Goal: Complete application form

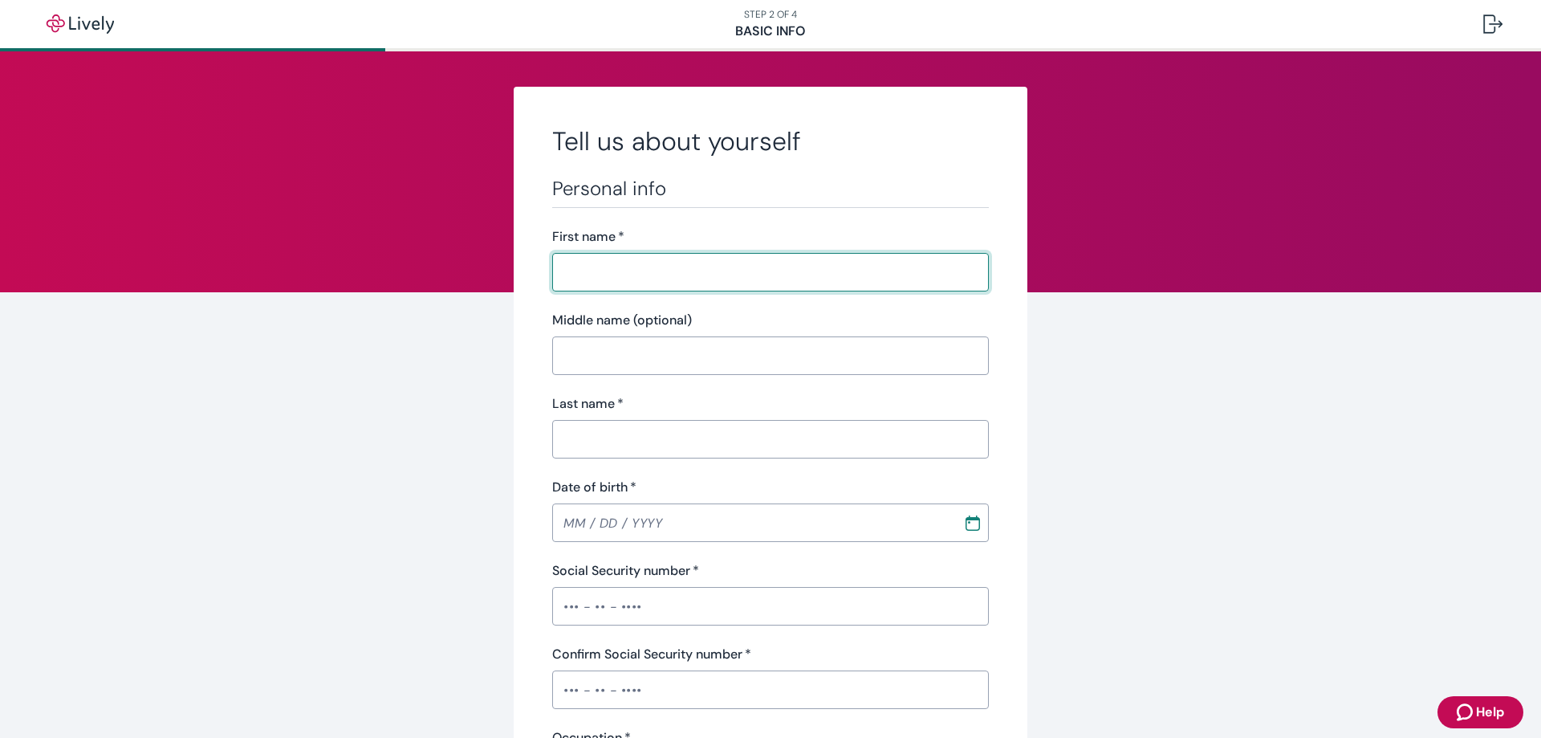
click at [617, 266] on input "First name   *" at bounding box center [770, 272] width 437 height 32
type input "[PERSON_NAME]"
type input "[PHONE_NUMBER]"
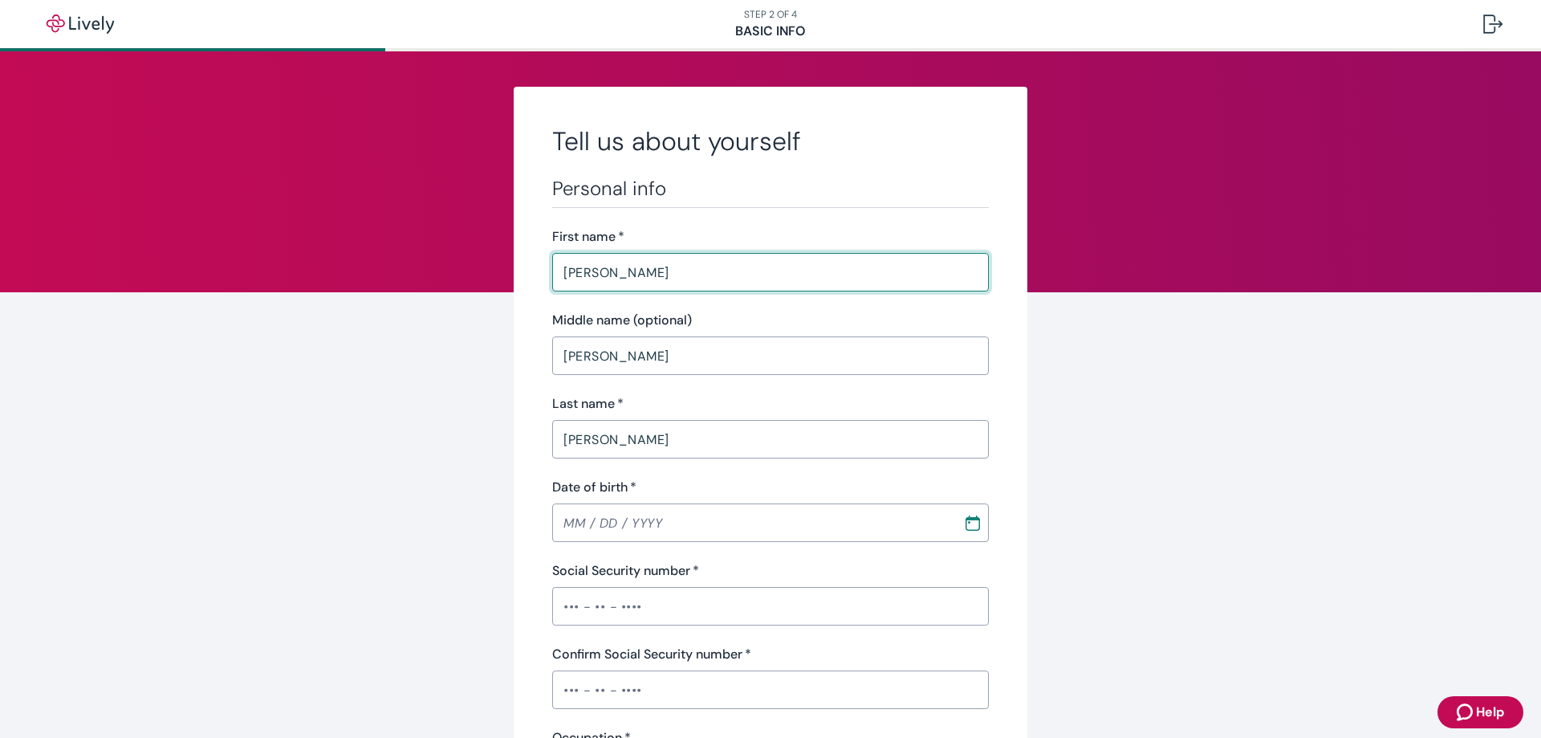
type input "[STREET_ADDRESS][PERSON_NAME]"
type input "Euless"
type input "[US_STATE]"
type input "76040"
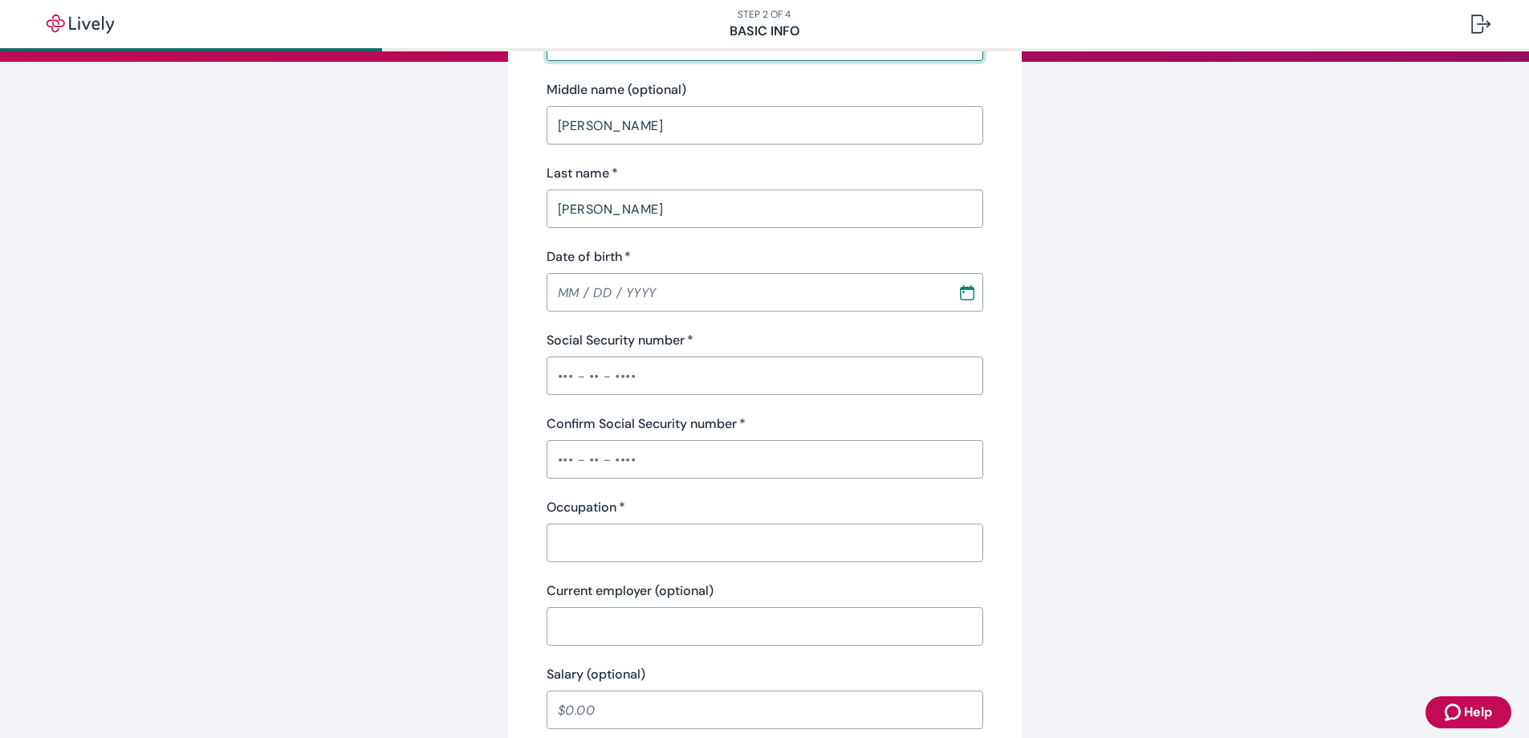
scroll to position [241, 0]
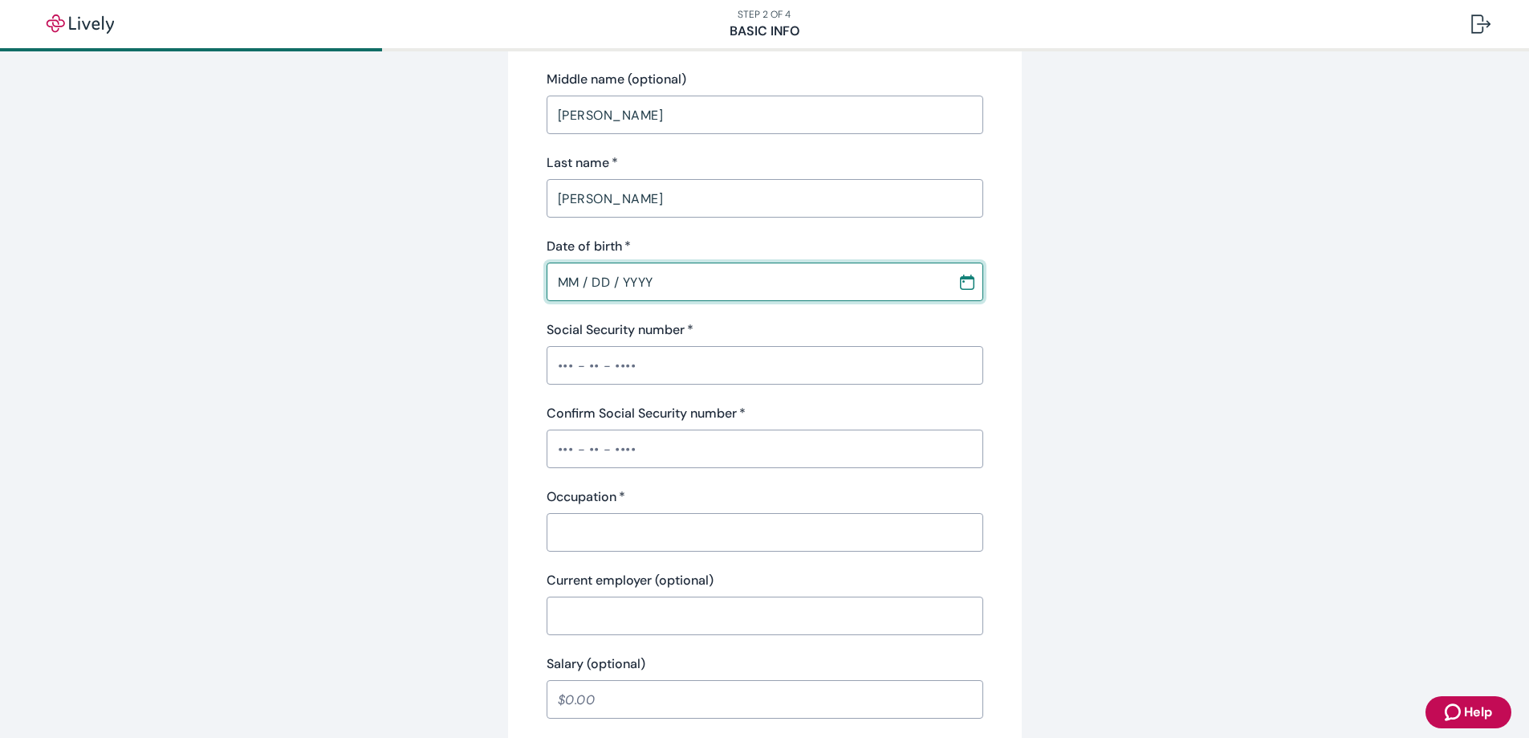
click at [674, 285] on input "MM / DD / YYYY" at bounding box center [747, 282] width 400 height 32
type input "[DATE]"
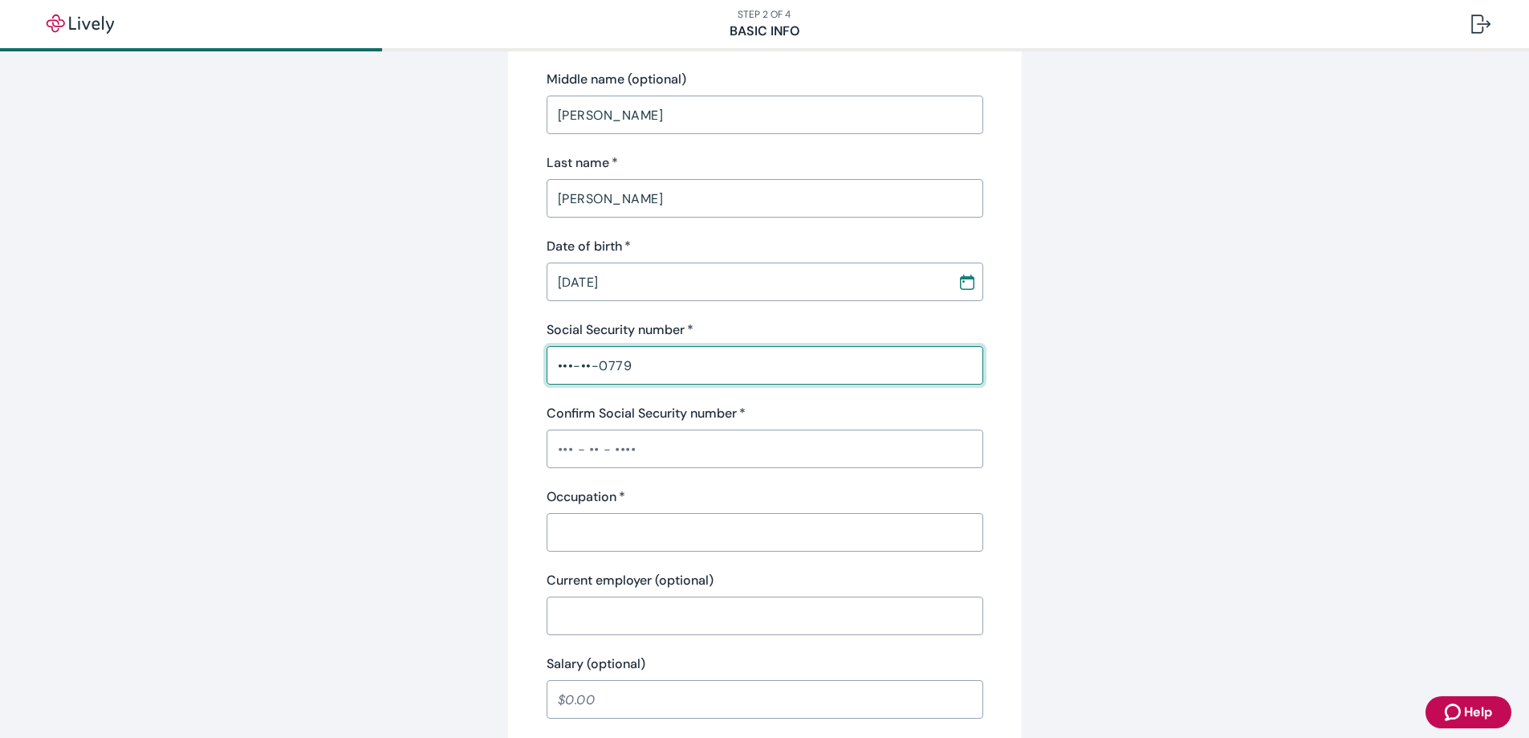
type input "•••-••-0779"
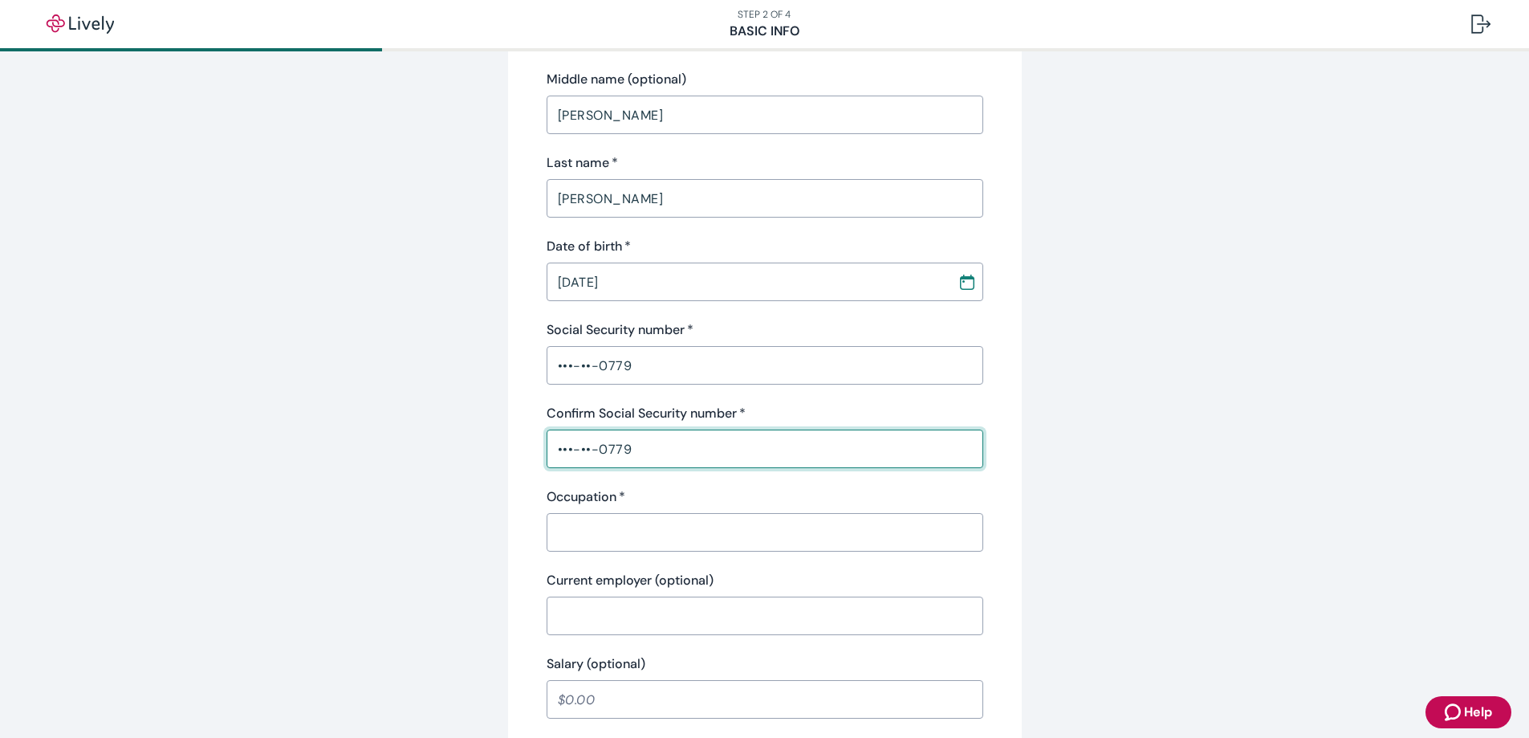
type input "•••-••-0779"
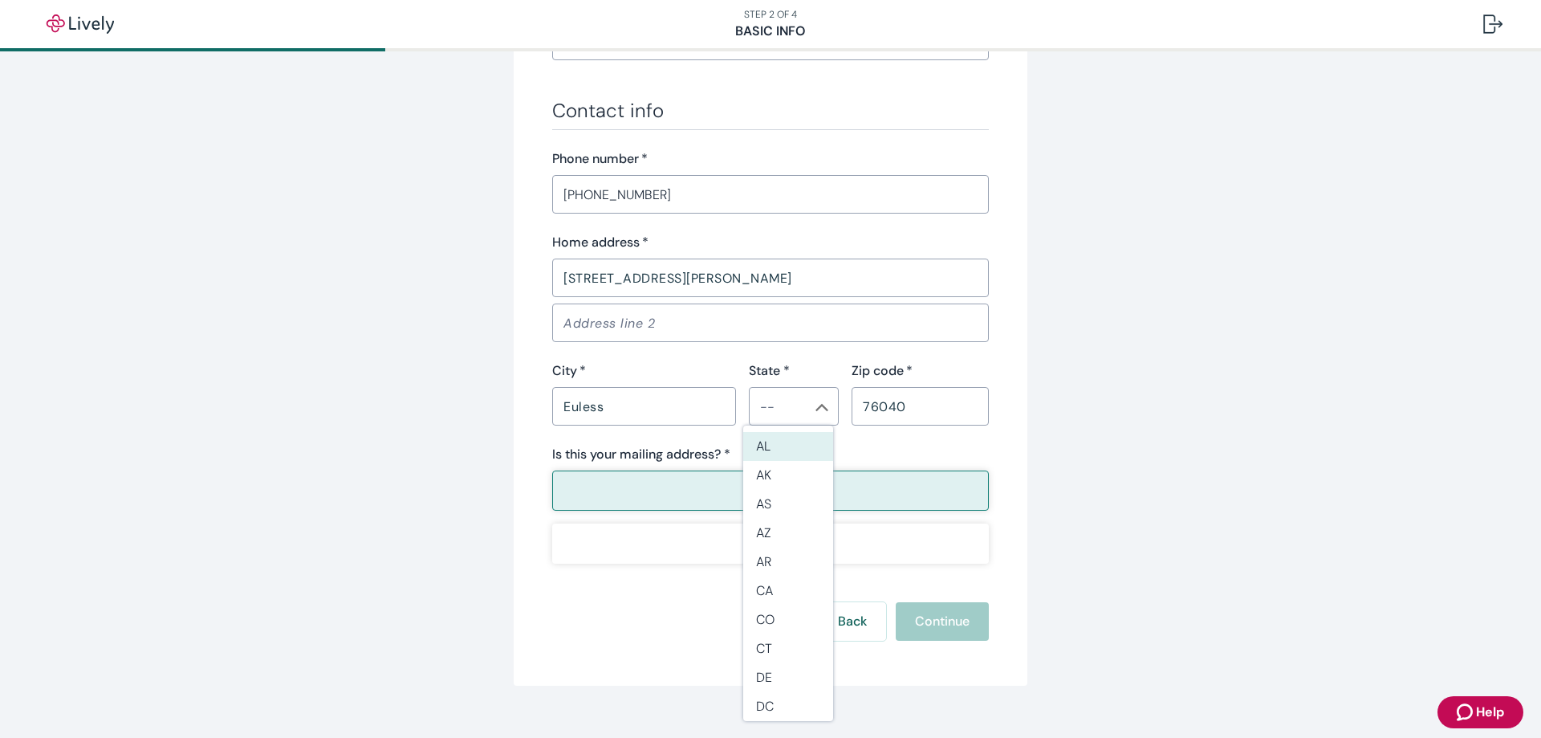
scroll to position [924, 0]
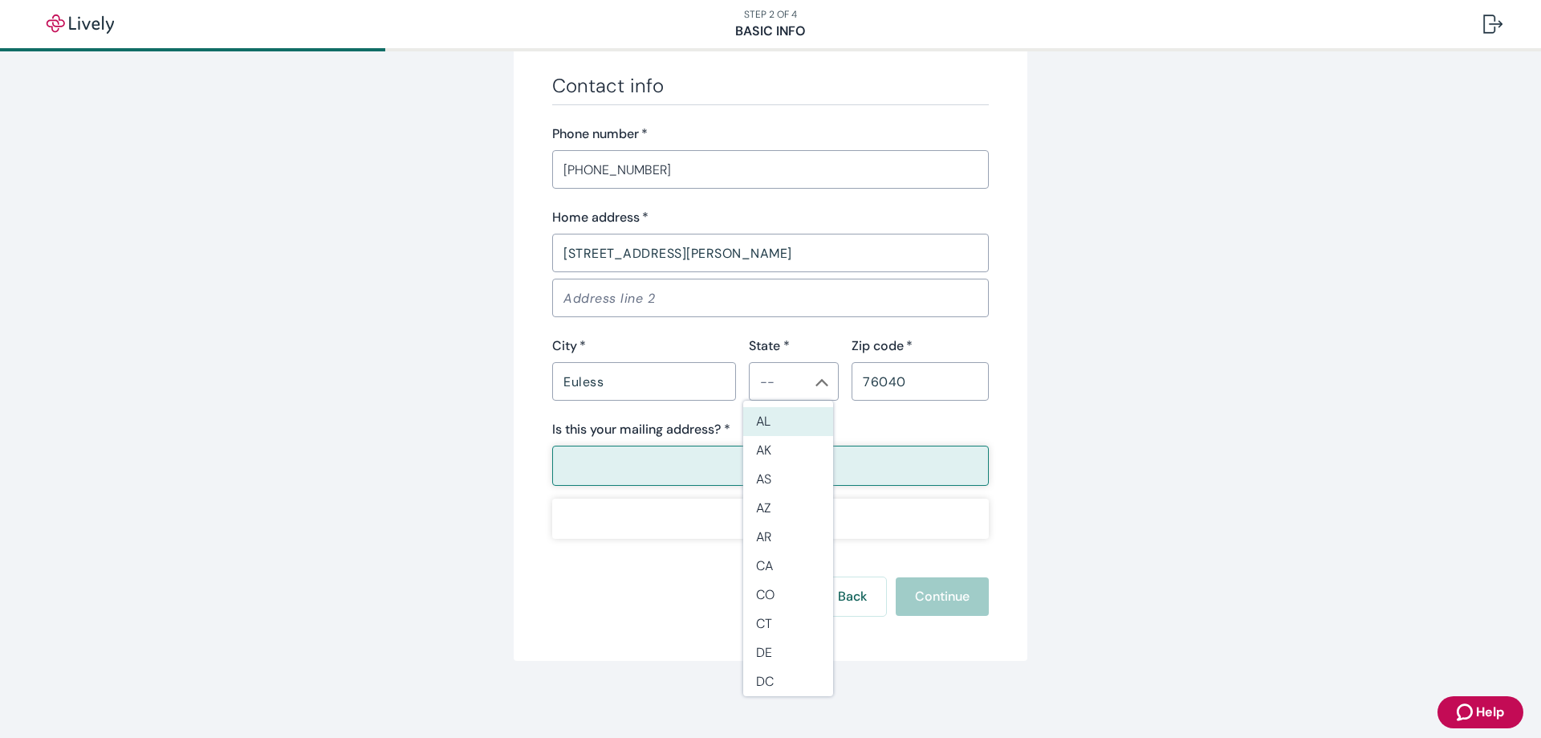
type input "Warehouse Supervisor"
click at [630, 458] on button "Yes" at bounding box center [770, 465] width 437 height 40
click at [766, 494] on li "[GEOGRAPHIC_DATA]" at bounding box center [788, 501] width 90 height 29
type input "[GEOGRAPHIC_DATA]"
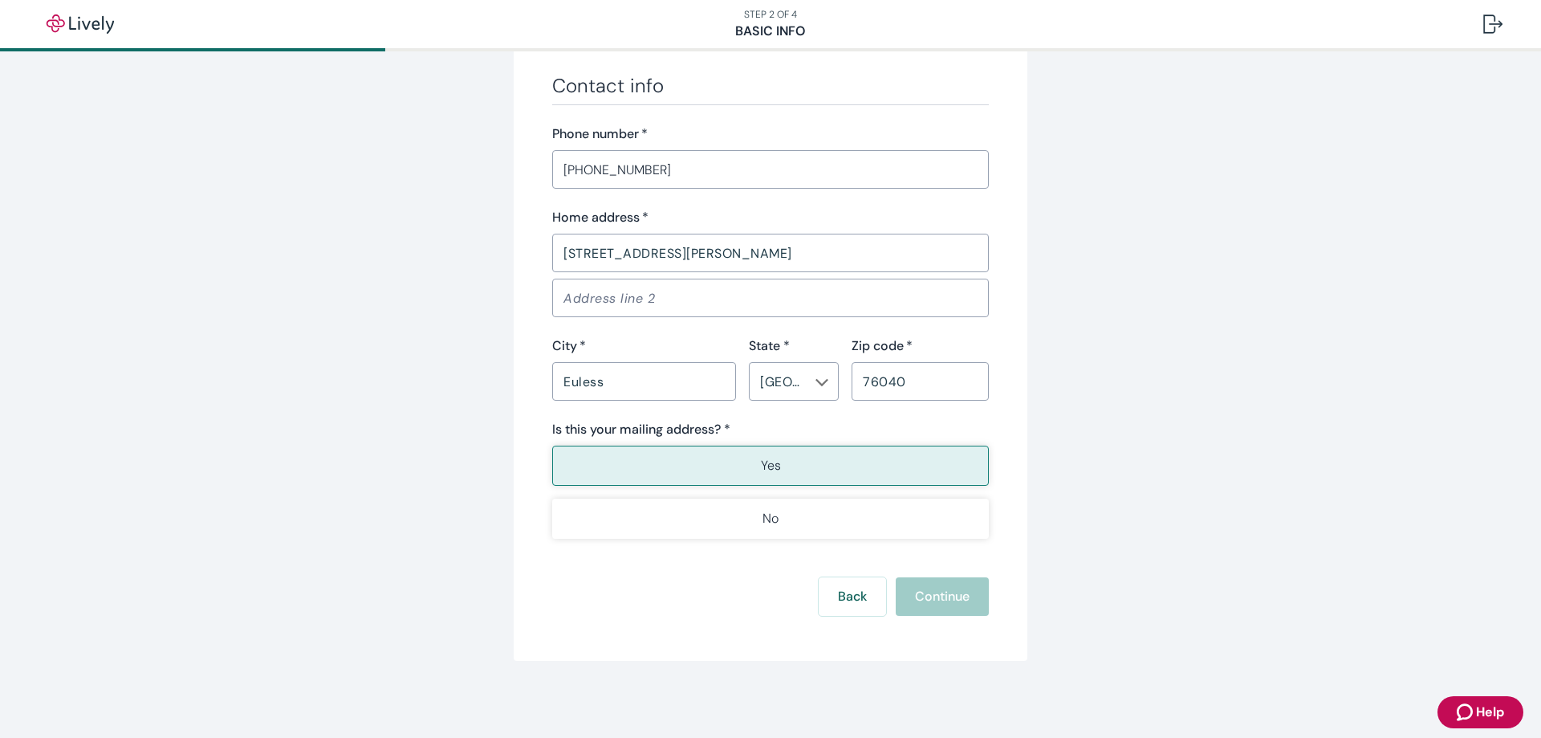
click at [762, 464] on p "Yes" at bounding box center [771, 465] width 20 height 19
click at [949, 602] on div "Back Continue" at bounding box center [770, 596] width 437 height 39
click at [943, 590] on div "Back Continue" at bounding box center [770, 596] width 437 height 39
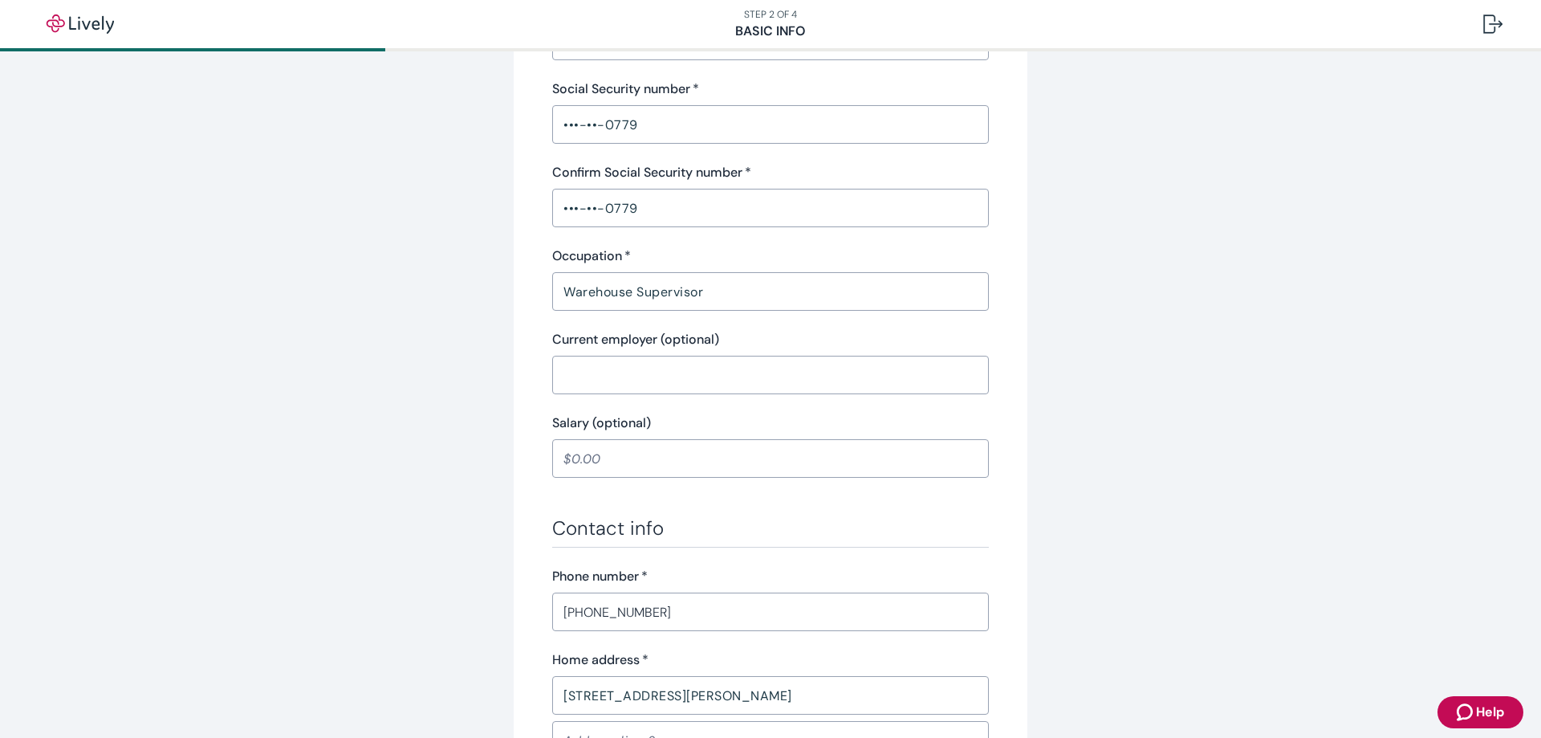
scroll to position [562, 0]
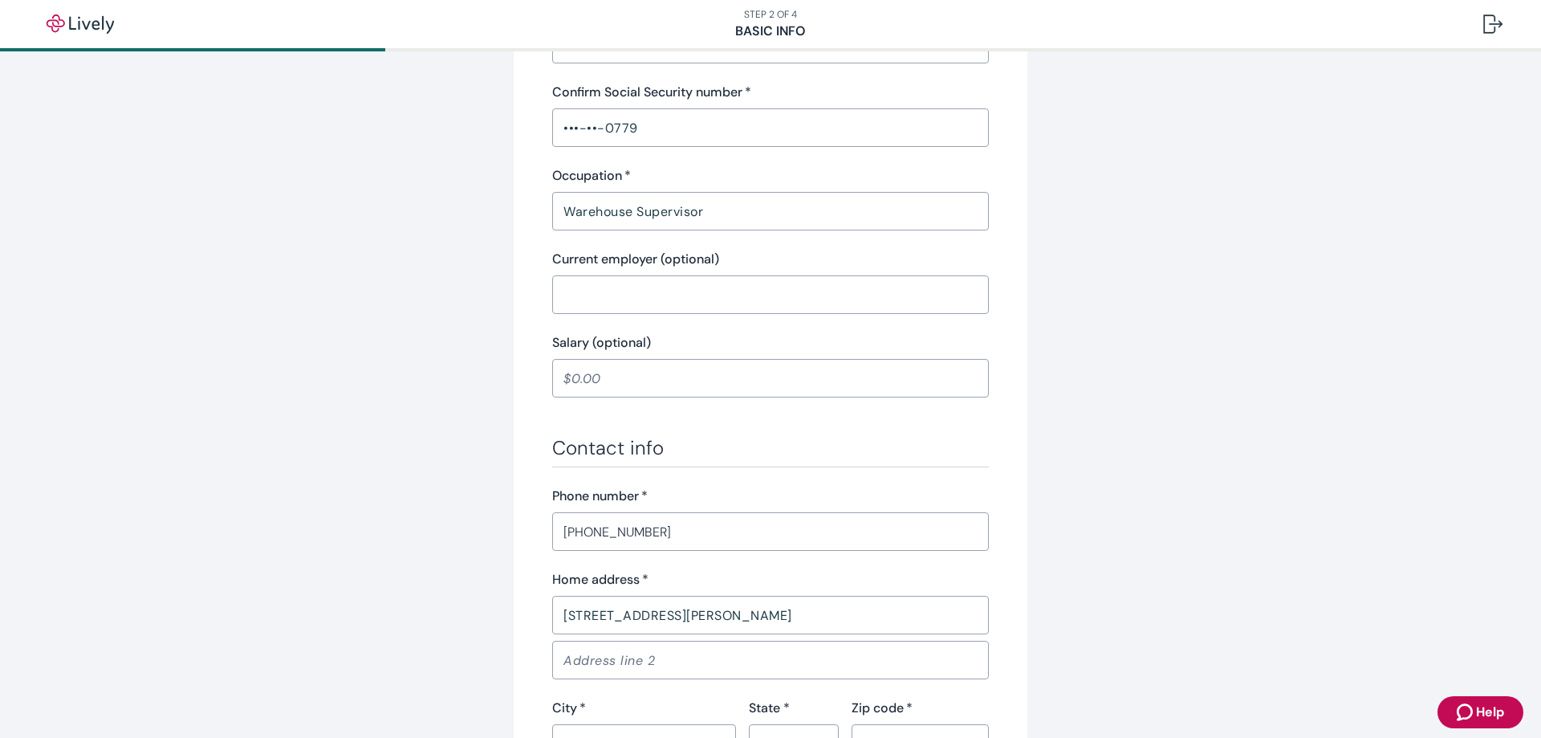
click at [681, 278] on input "Current employer (optional)" at bounding box center [770, 294] width 437 height 32
type input "[PERSON_NAME]"
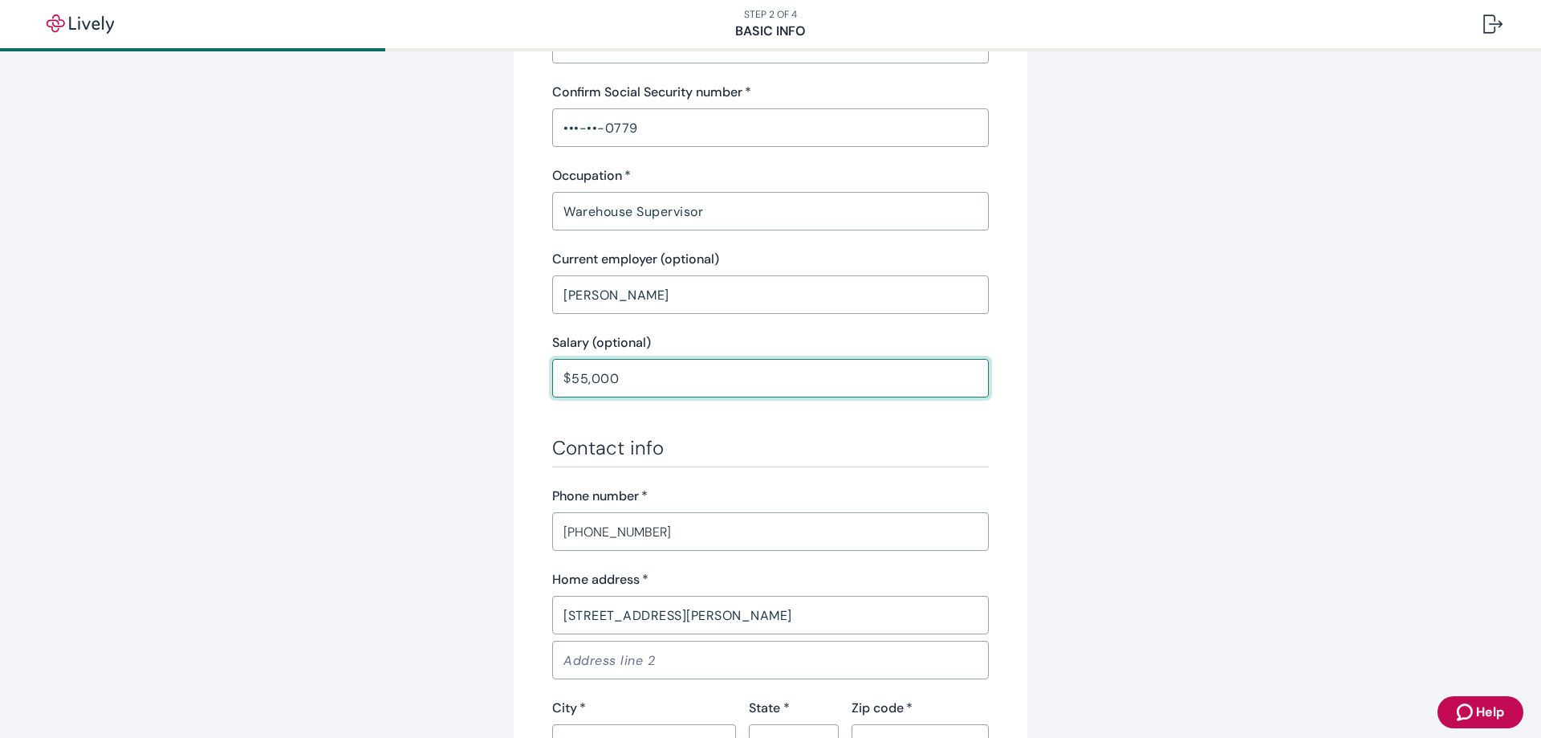
type input "55,000.00"
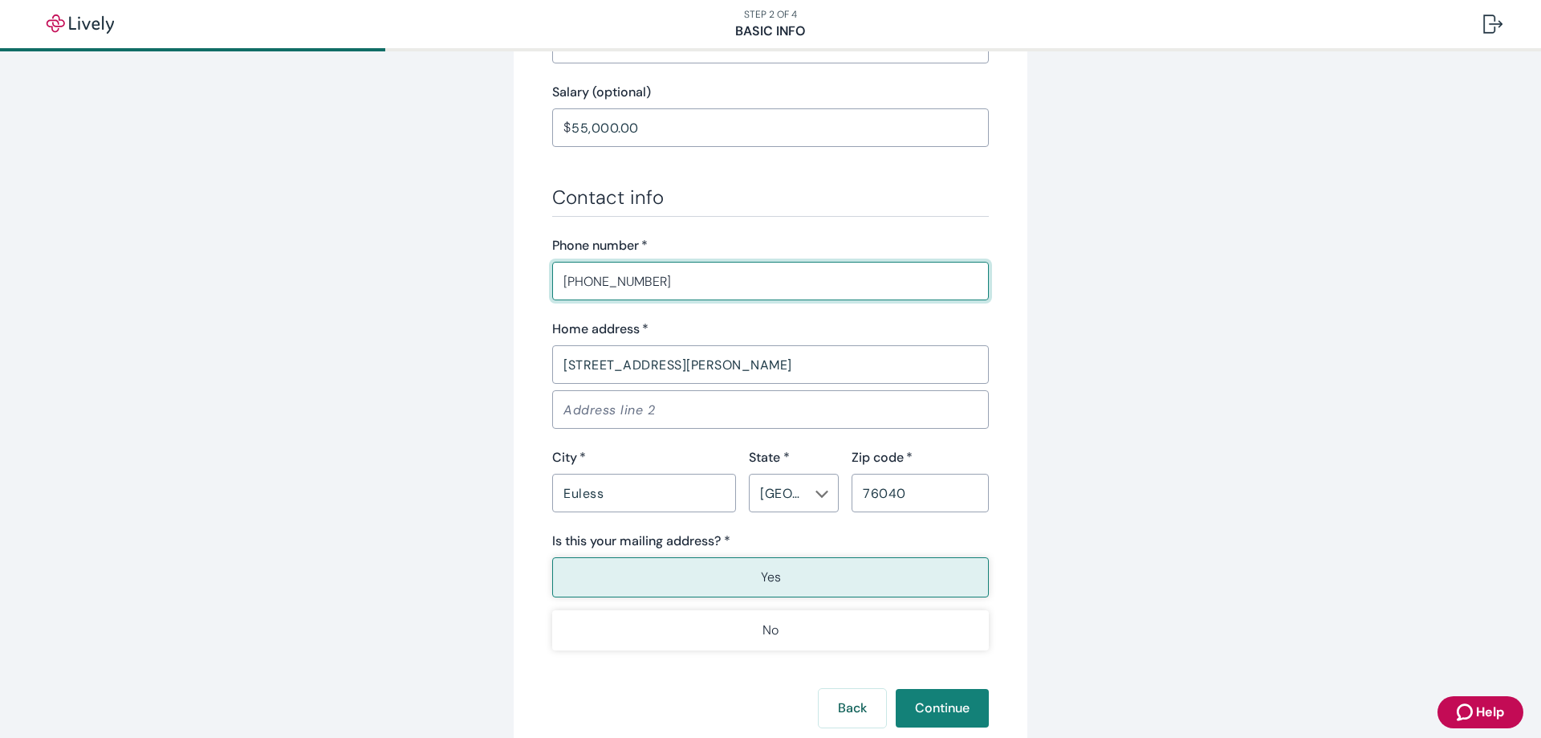
scroll to position [924, 0]
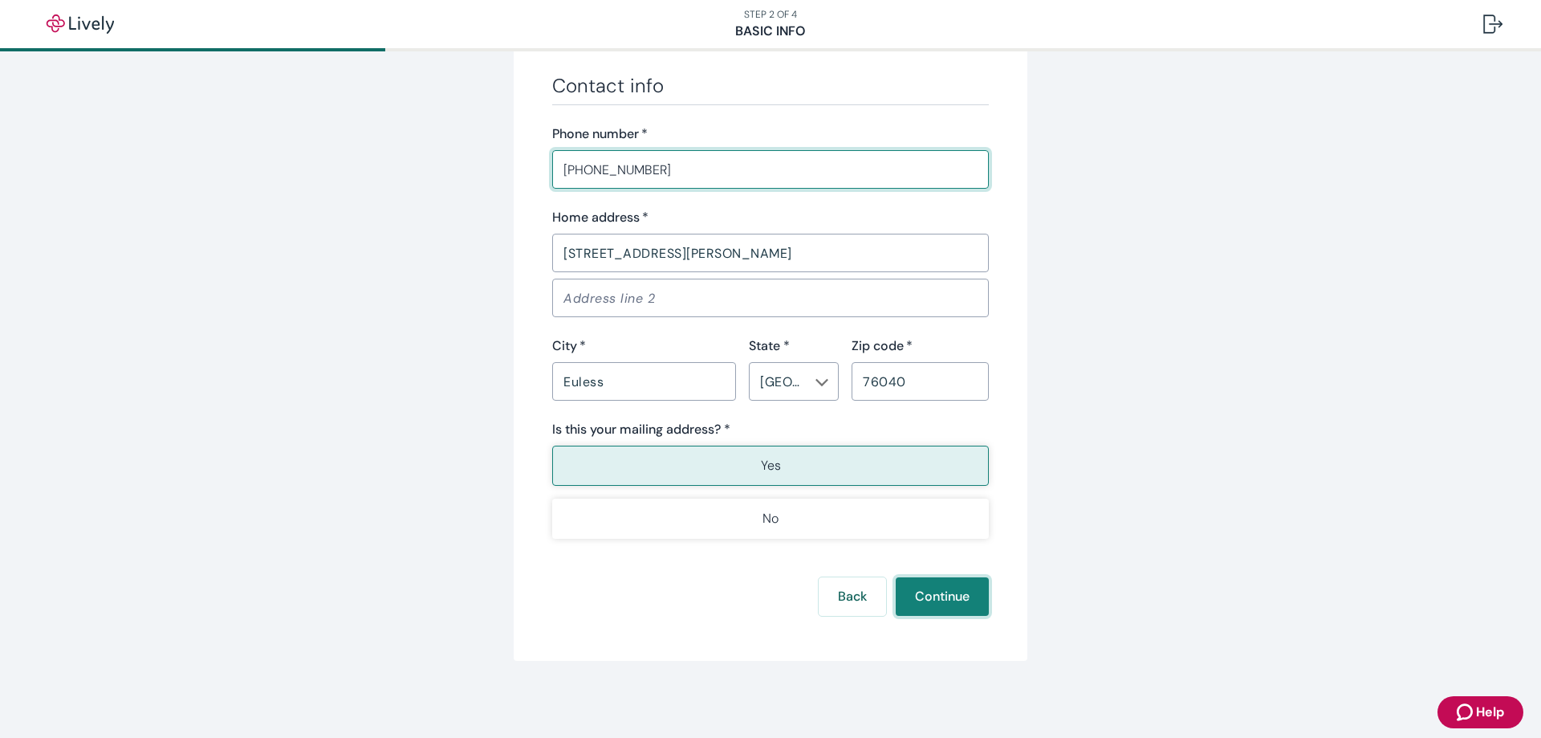
click at [921, 588] on button "Continue" at bounding box center [942, 596] width 93 height 39
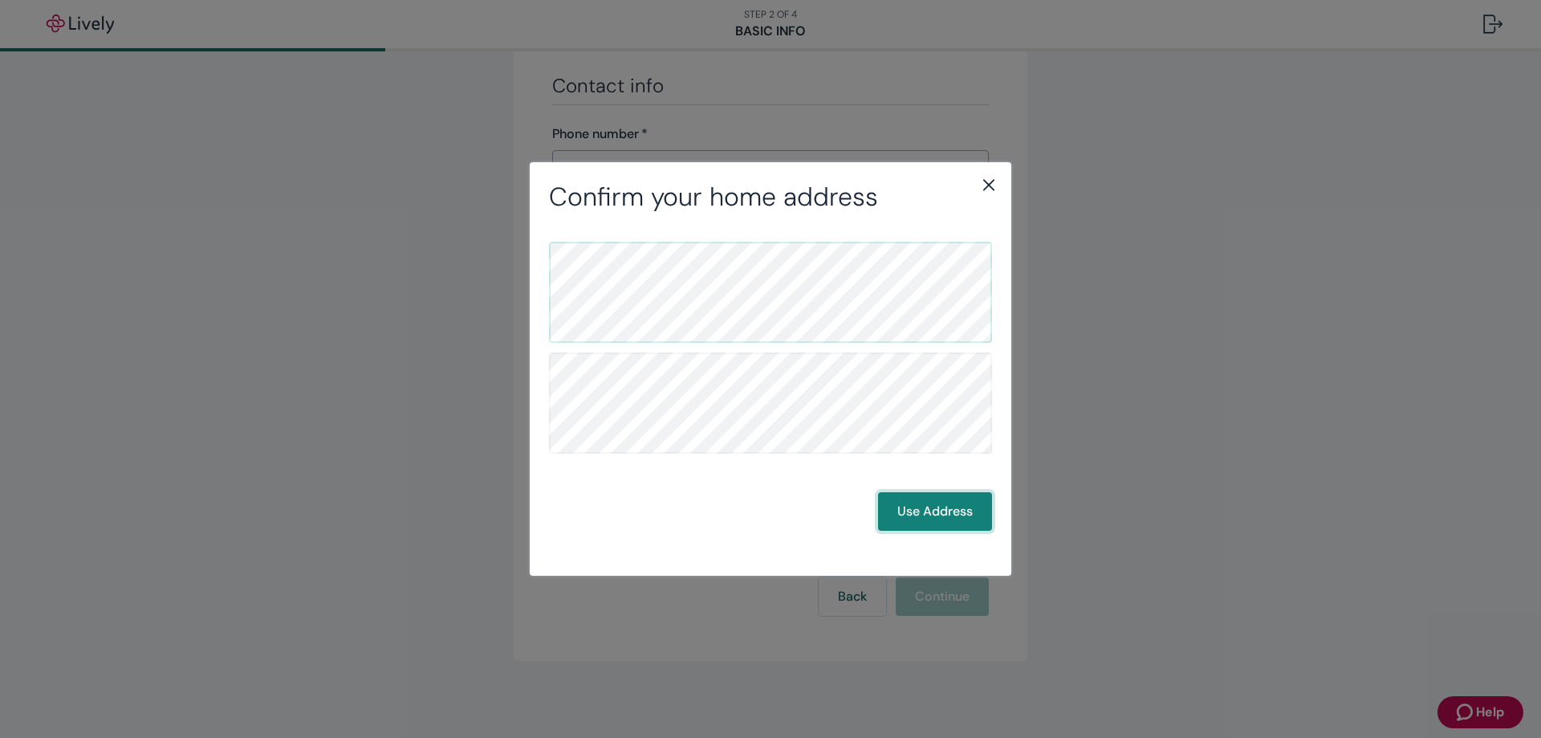
click at [931, 513] on button "Use Address" at bounding box center [935, 511] width 114 height 39
click at [942, 515] on button "Use Address" at bounding box center [935, 511] width 114 height 39
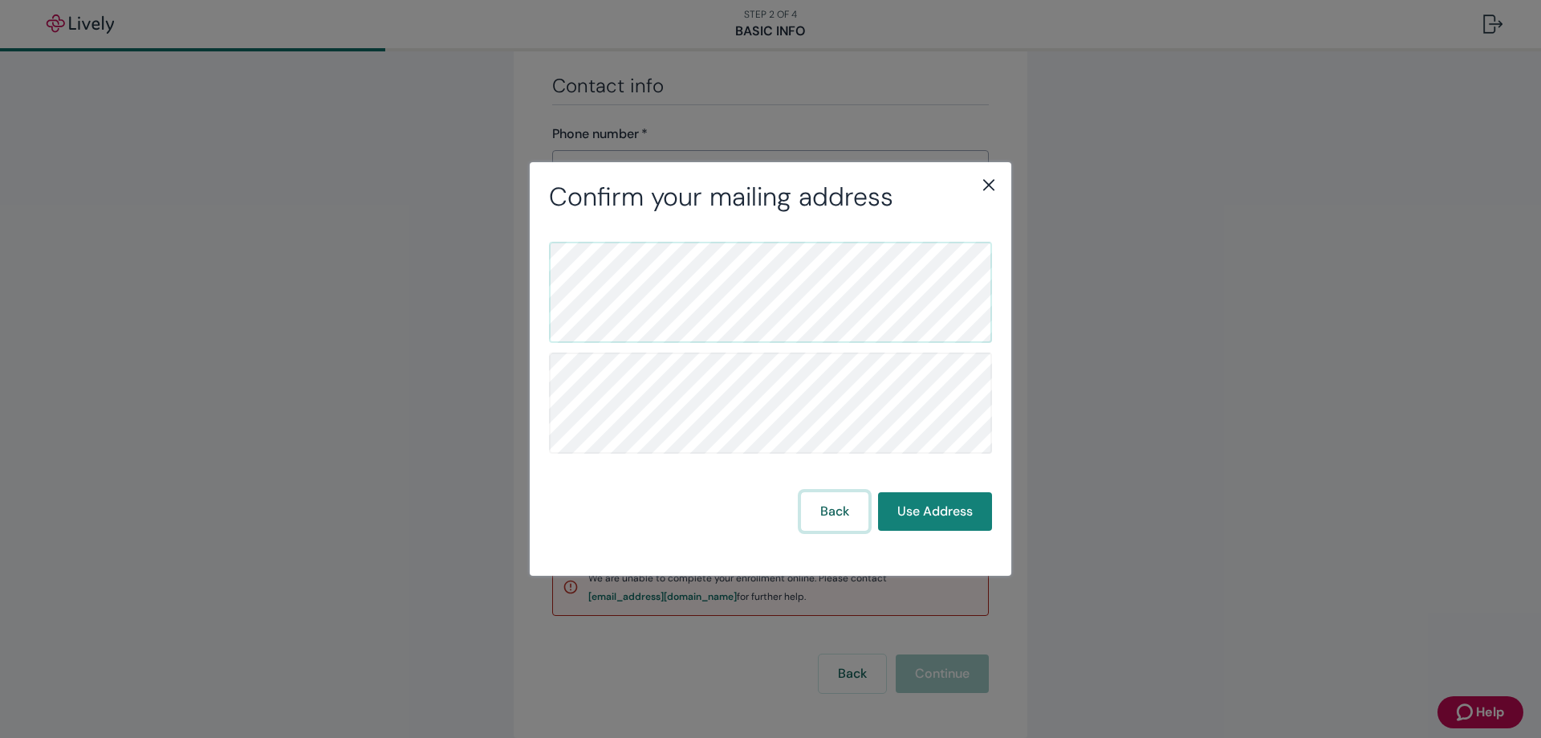
click at [851, 506] on button "Back" at bounding box center [834, 511] width 67 height 39
click at [925, 510] on button "Use Address" at bounding box center [935, 511] width 114 height 39
click at [938, 496] on button "Use Address" at bounding box center [935, 511] width 114 height 39
click at [938, 508] on button "Use Address" at bounding box center [935, 511] width 114 height 39
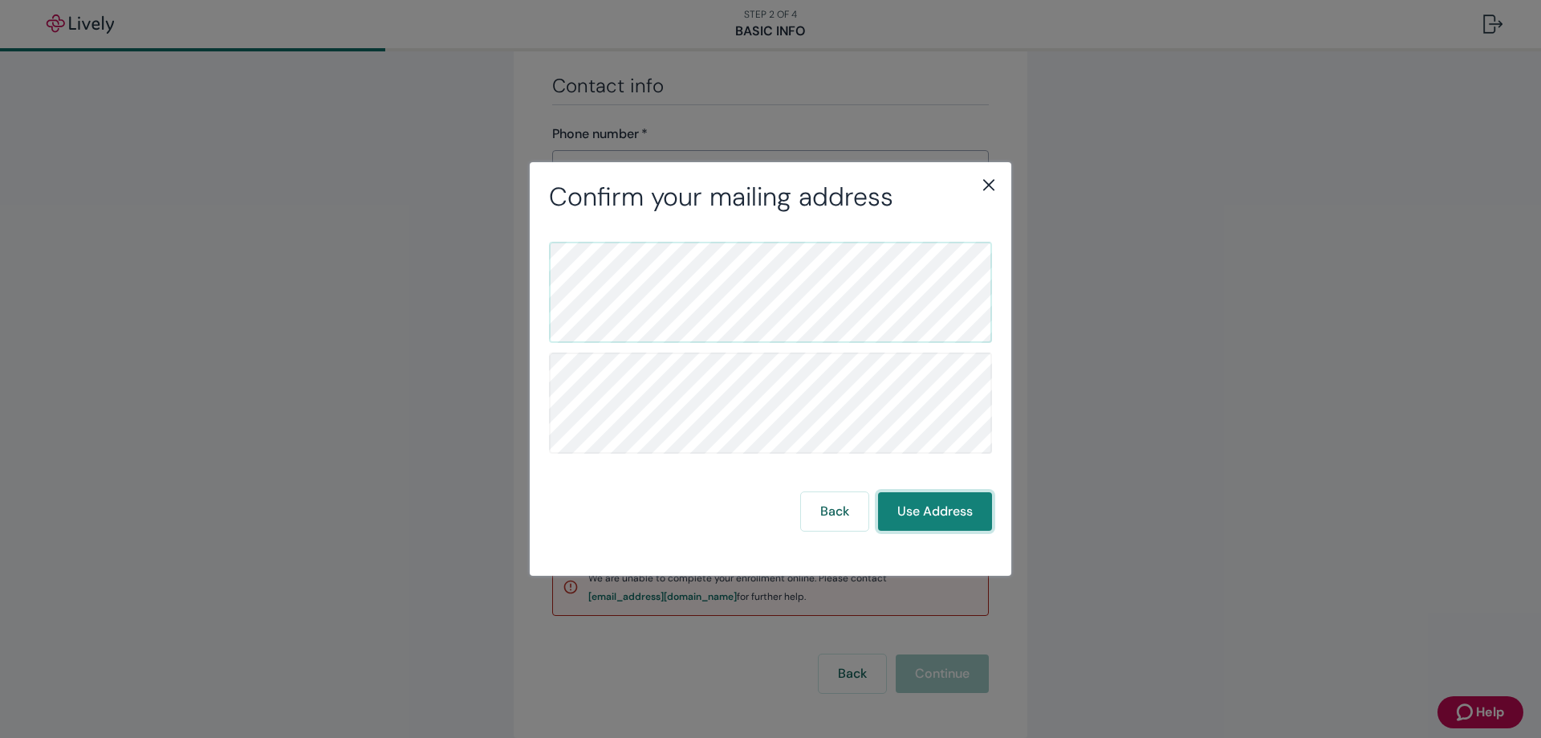
click at [926, 511] on button "Use Address" at bounding box center [935, 511] width 114 height 39
click at [945, 503] on button "Use Address" at bounding box center [935, 511] width 114 height 39
click at [913, 506] on button "Use Address" at bounding box center [935, 511] width 114 height 39
click at [988, 185] on icon "close" at bounding box center [988, 185] width 11 height 11
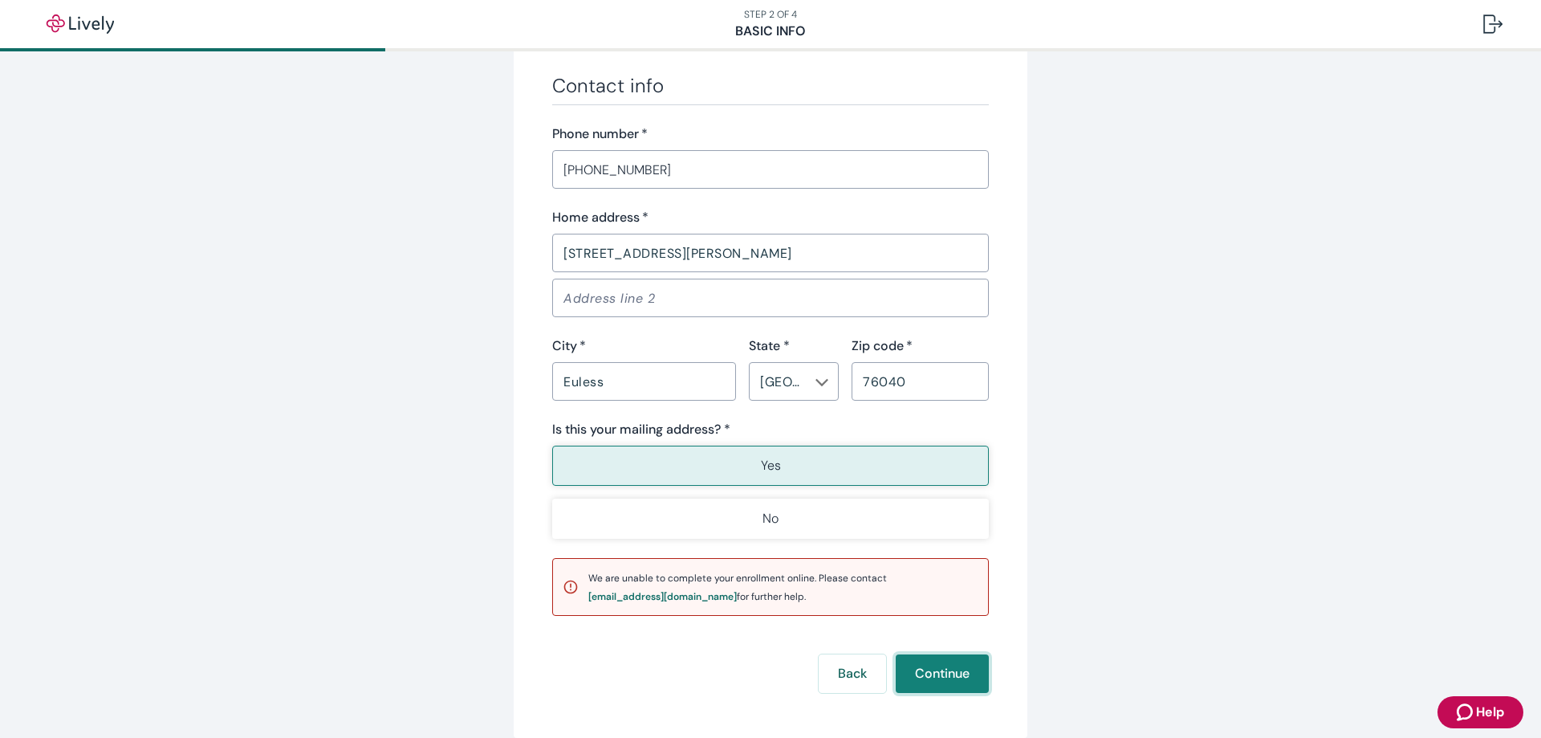
click at [945, 667] on button "Continue" at bounding box center [942, 673] width 93 height 39
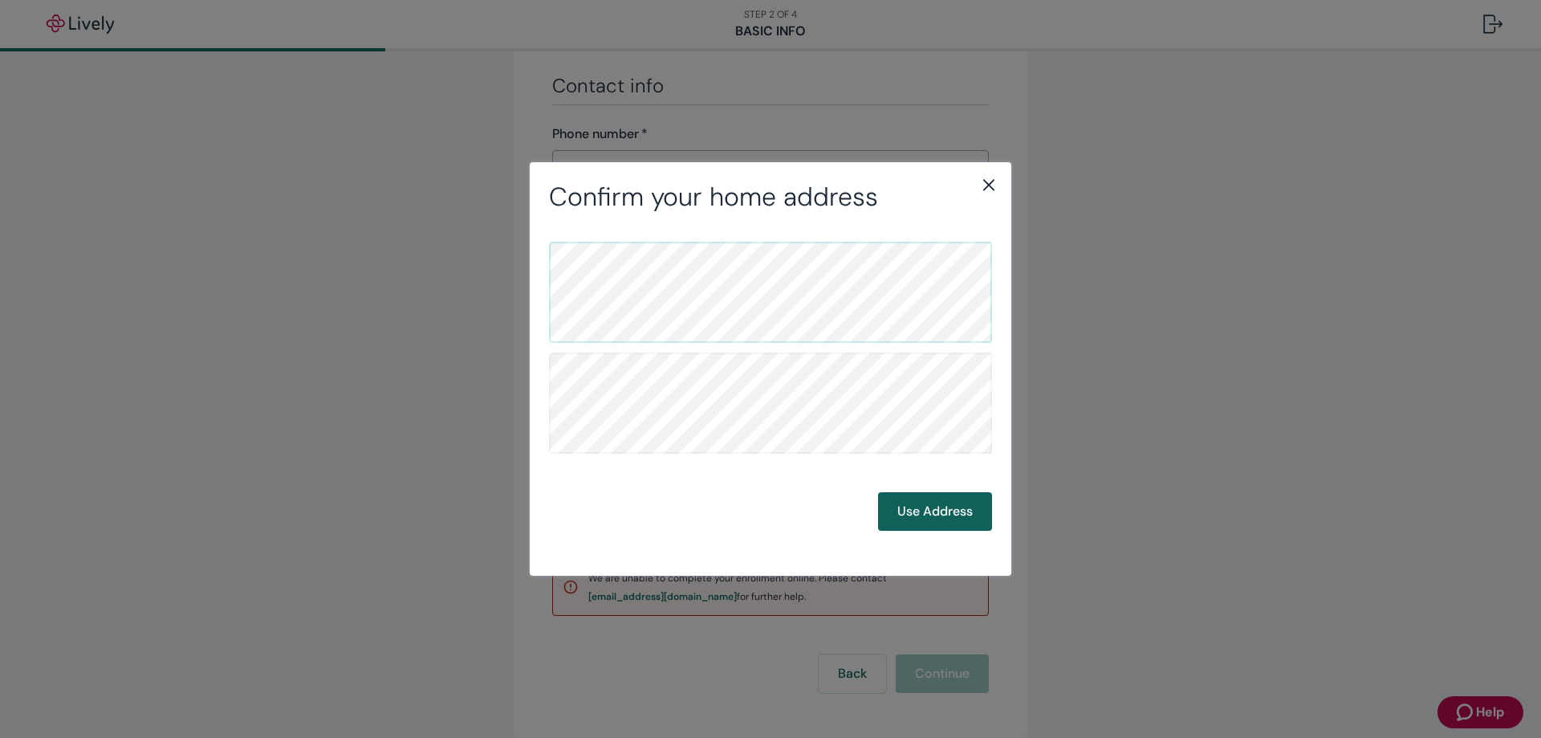
click at [916, 513] on button "Use Address" at bounding box center [935, 511] width 114 height 39
click at [921, 510] on button "Use Address" at bounding box center [935, 511] width 114 height 39
click at [934, 506] on button "Use Address" at bounding box center [935, 511] width 114 height 39
click at [939, 515] on button "Use Address" at bounding box center [935, 511] width 114 height 39
click at [1459, 707] on div "Confirm your mailing address Back Use Address" at bounding box center [770, 369] width 1541 height 738
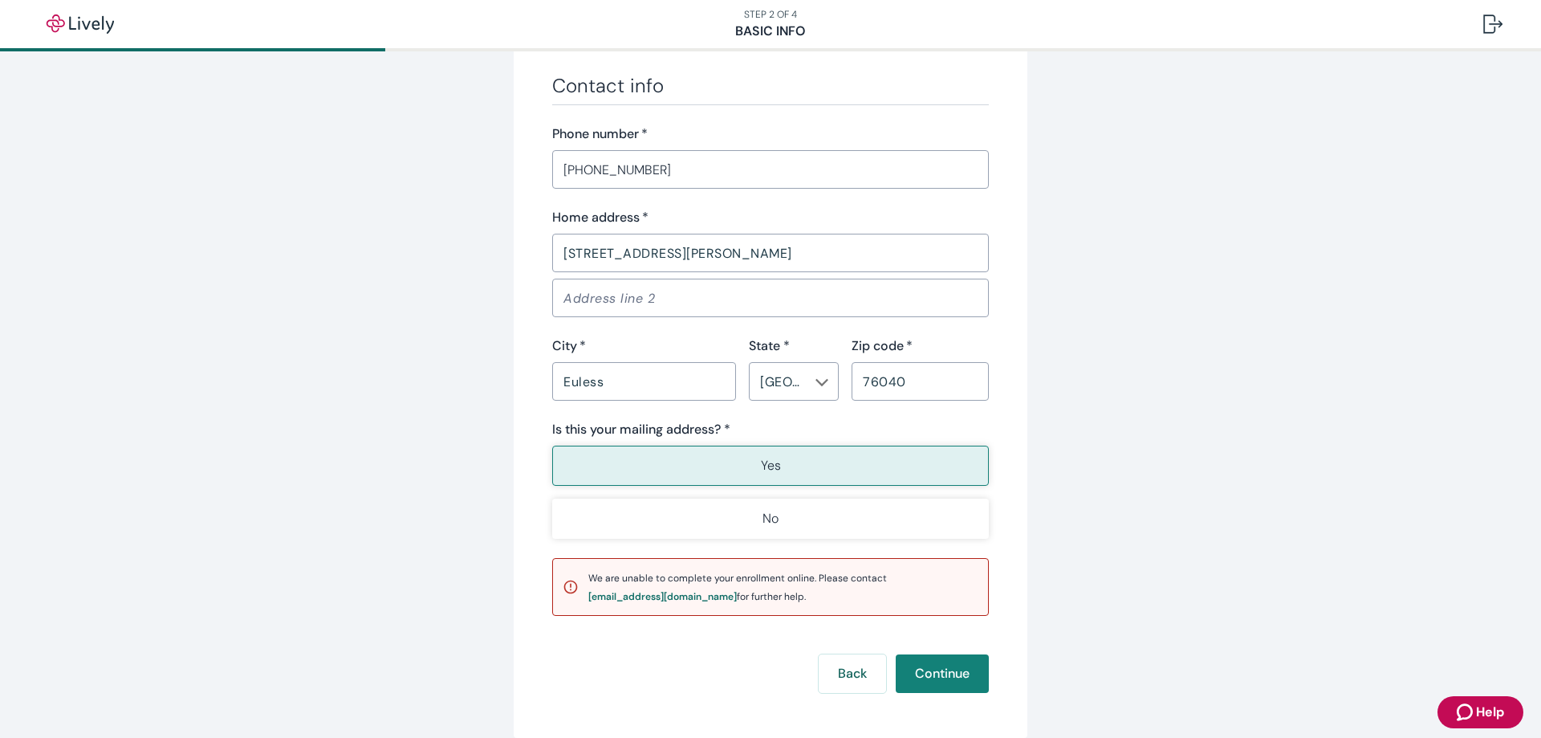
click at [1485, 716] on span "Help" at bounding box center [1490, 711] width 28 height 19
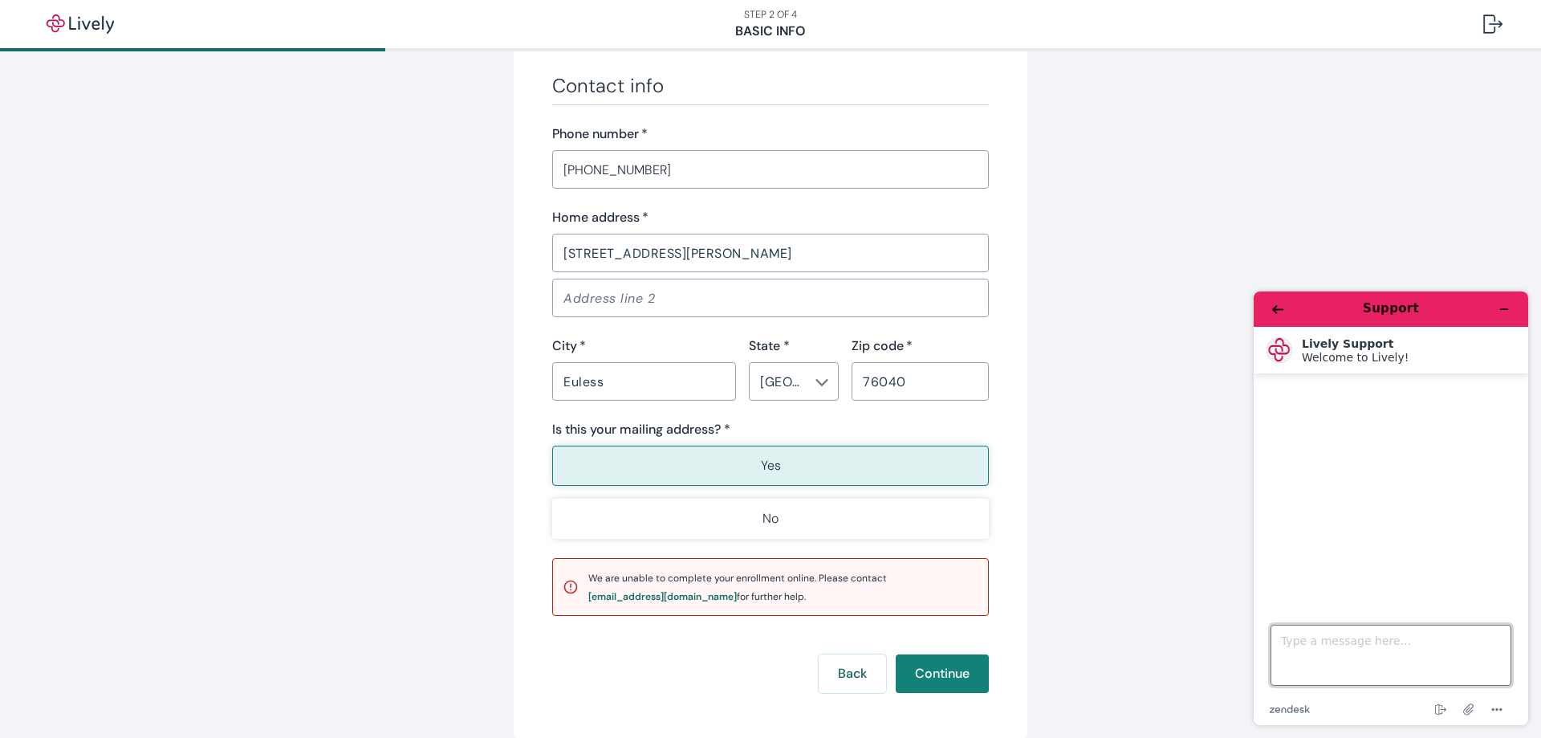
click at [1360, 648] on textarea "Type a message here..." at bounding box center [1390, 654] width 241 height 61
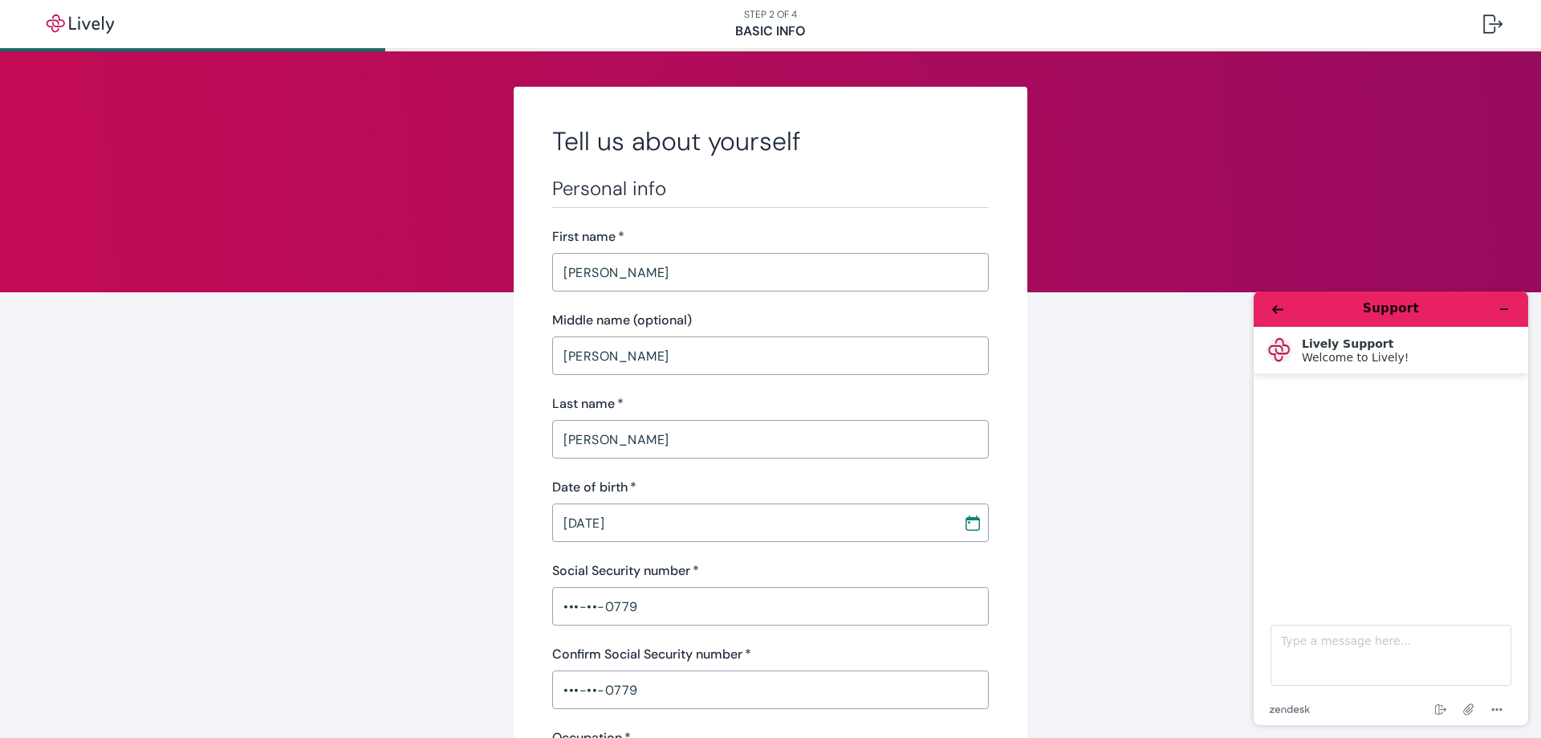
click at [734, 436] on input "[PERSON_NAME]" at bounding box center [770, 439] width 437 height 32
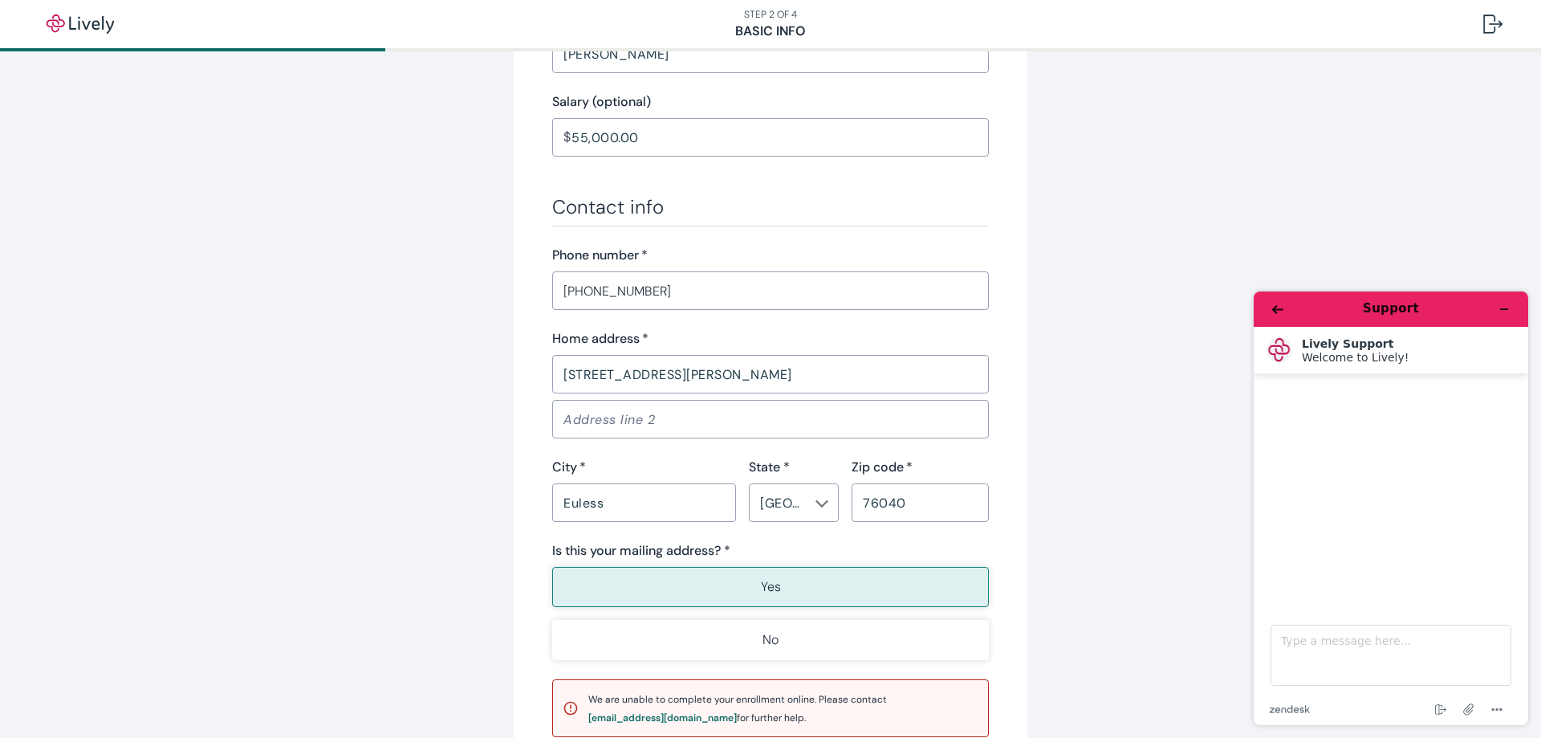
scroll to position [1001, 0]
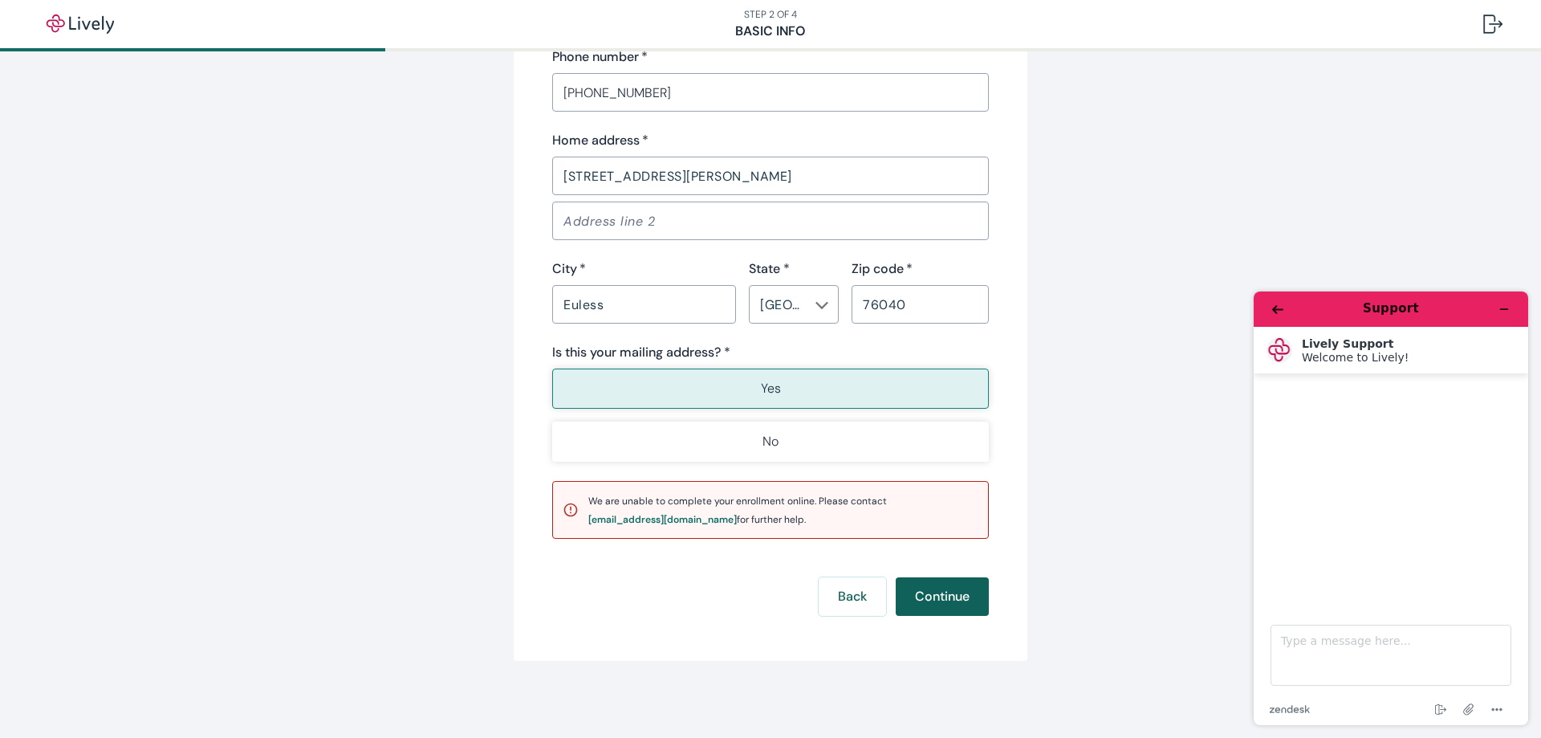
type input "[PERSON_NAME]"
click at [919, 587] on button "Continue" at bounding box center [942, 596] width 93 height 39
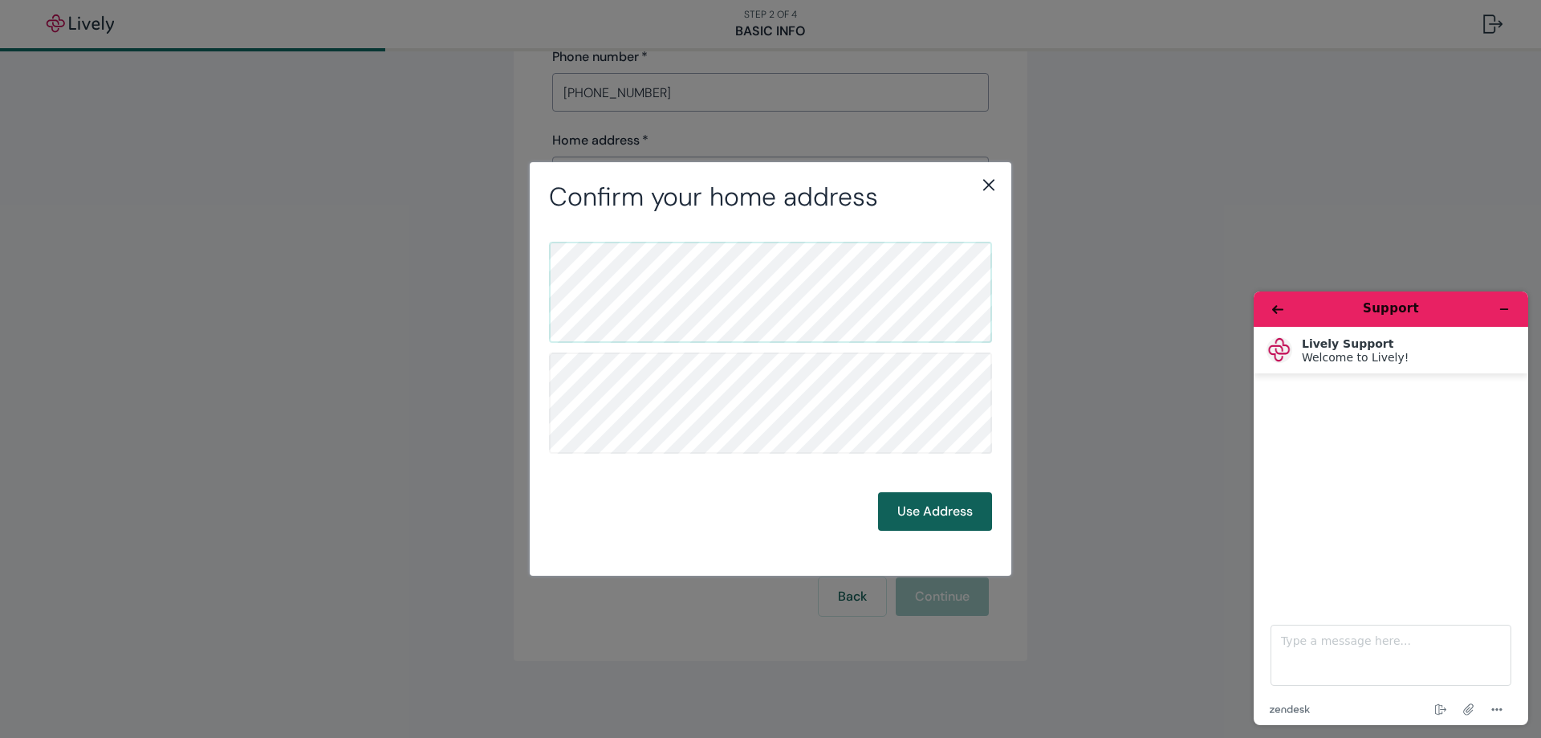
click at [923, 492] on button "Use Address" at bounding box center [935, 511] width 114 height 39
click at [929, 501] on button "Use Address" at bounding box center [935, 511] width 114 height 39
click at [928, 506] on button "Use Address" at bounding box center [935, 511] width 114 height 39
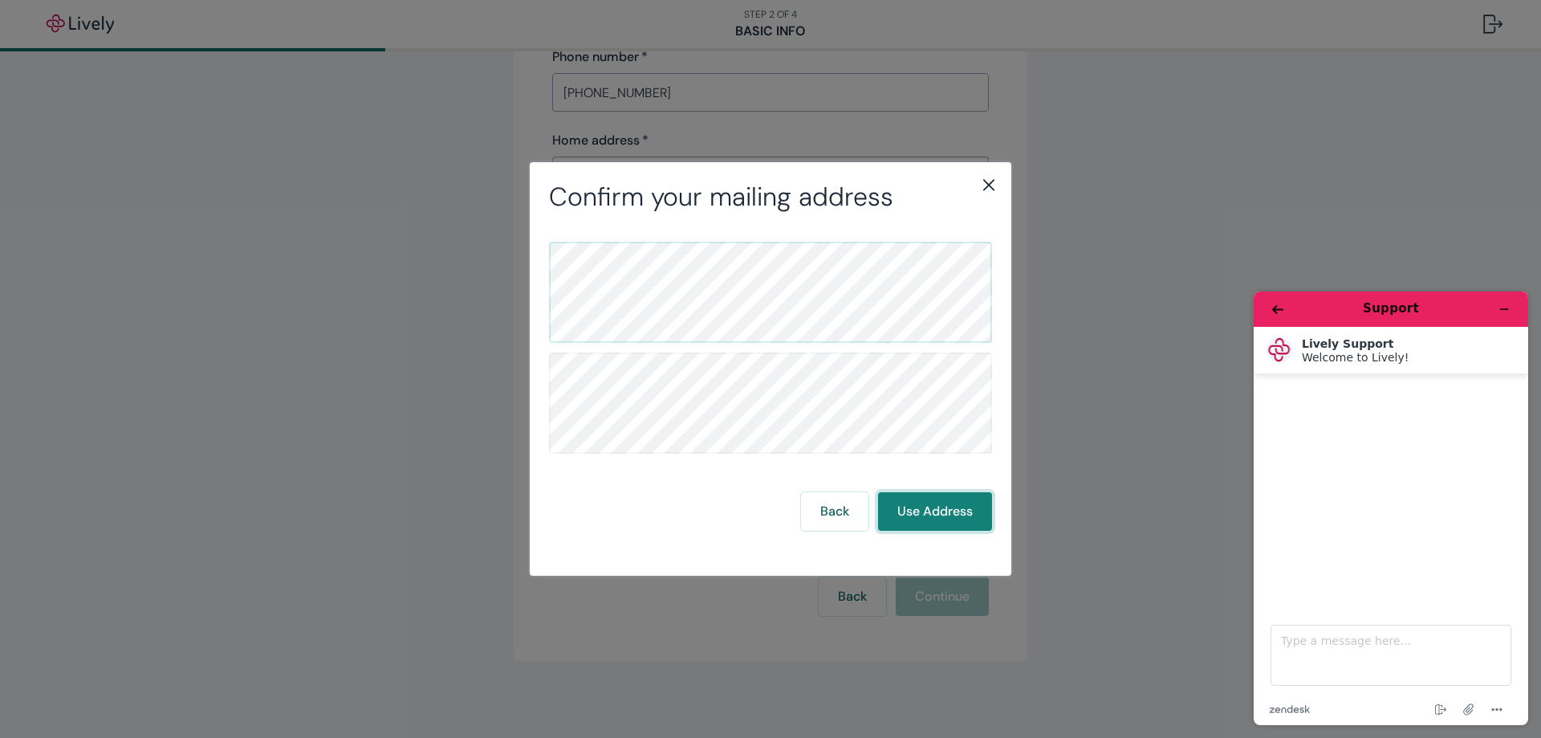
click at [928, 506] on button "Use Address" at bounding box center [935, 511] width 114 height 39
click at [1311, 647] on textarea "Type a message here..." at bounding box center [1390, 654] width 241 height 61
type textarea "why can i not complete the registration online?"
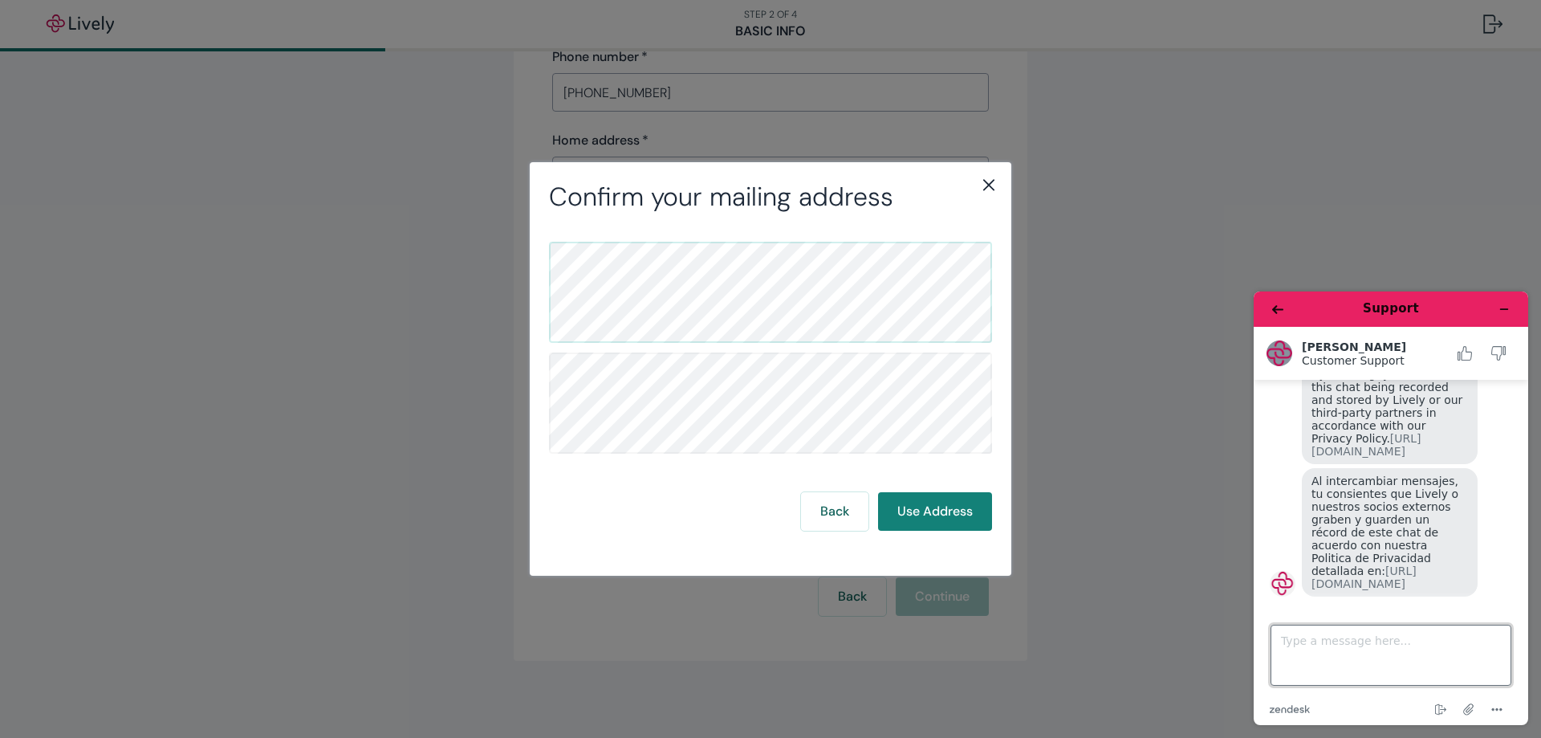
scroll to position [144, 0]
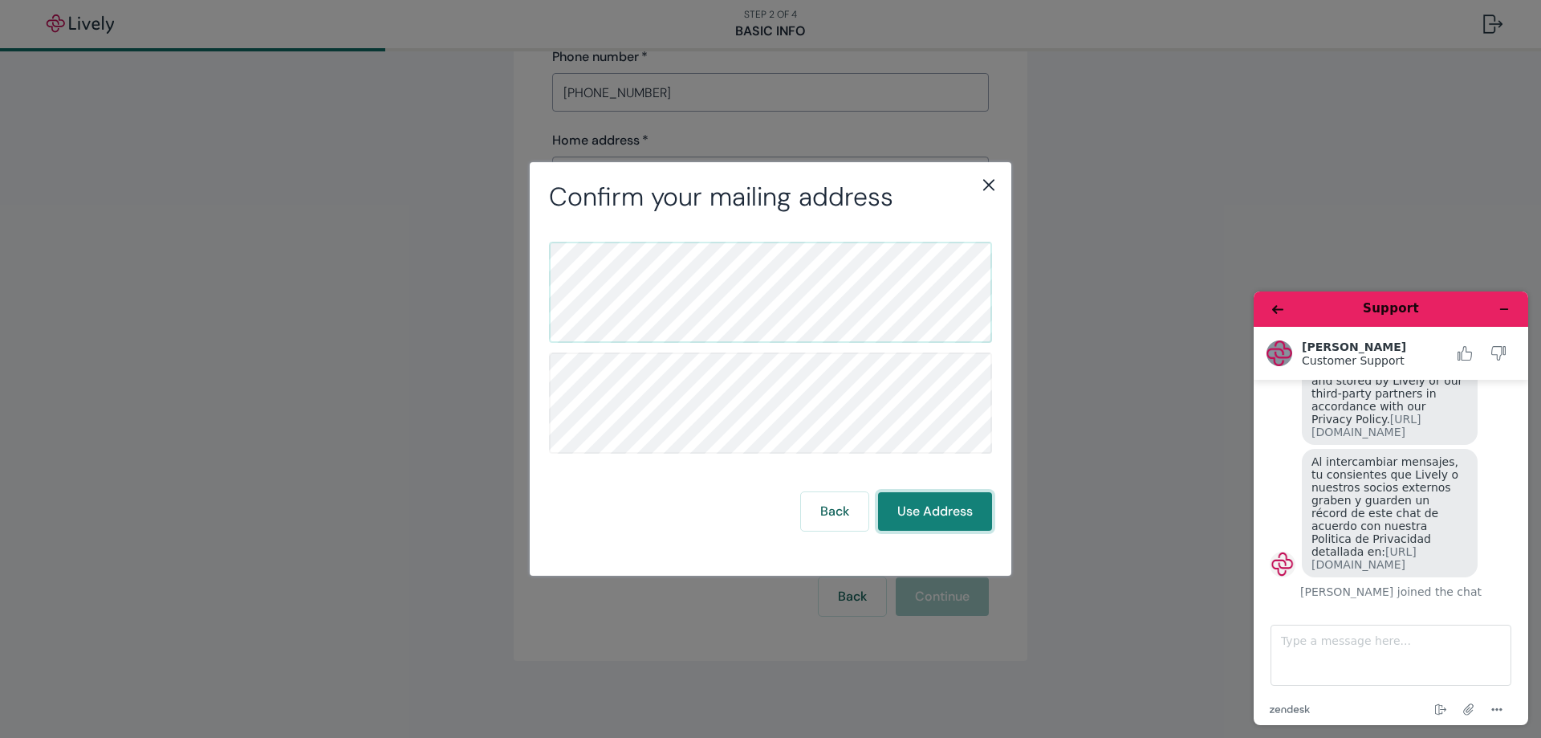
click at [928, 500] on button "Use Address" at bounding box center [935, 511] width 114 height 39
click at [929, 502] on button "Use Address" at bounding box center [935, 511] width 114 height 39
click at [985, 181] on icon "close" at bounding box center [988, 184] width 19 height 19
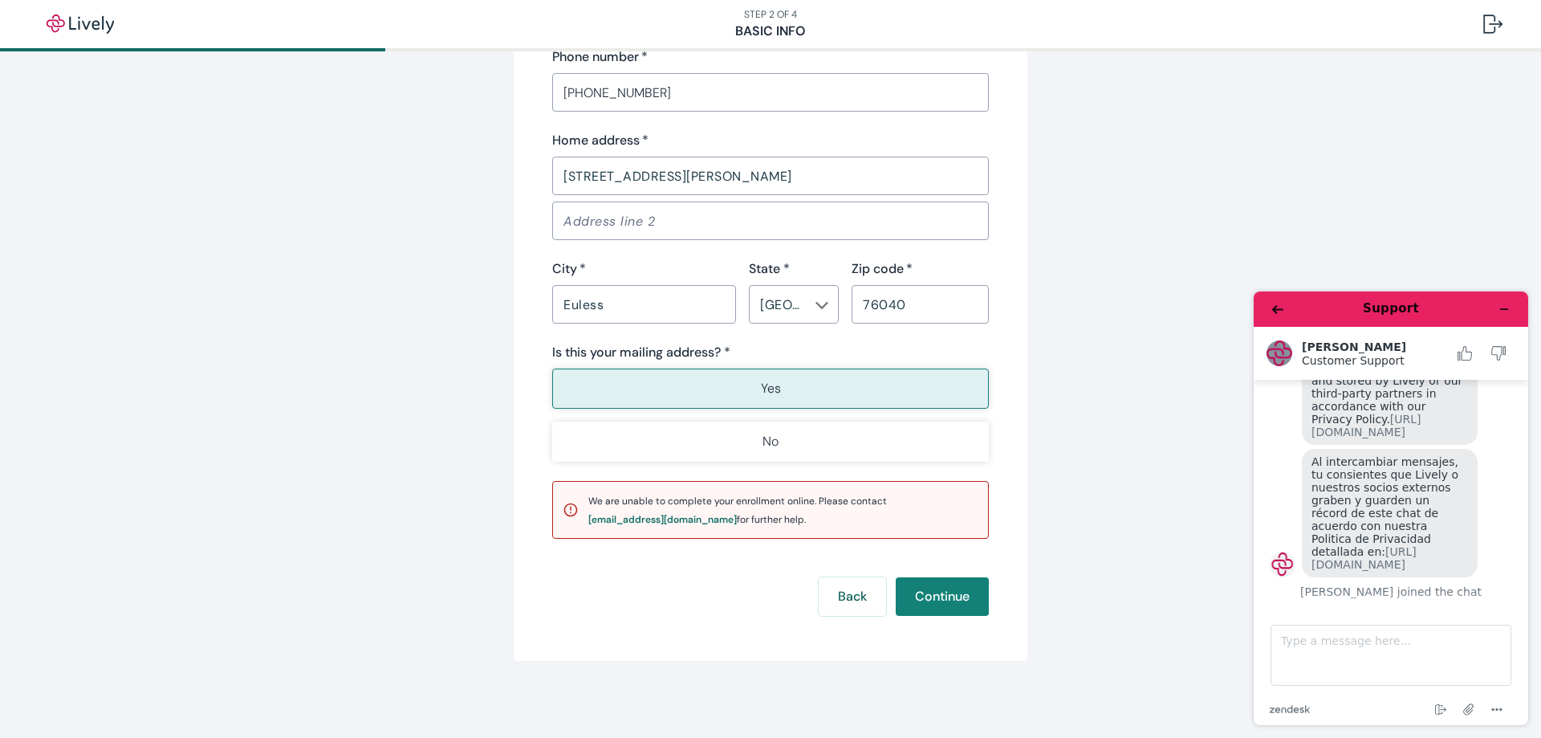
scroll to position [199, 0]
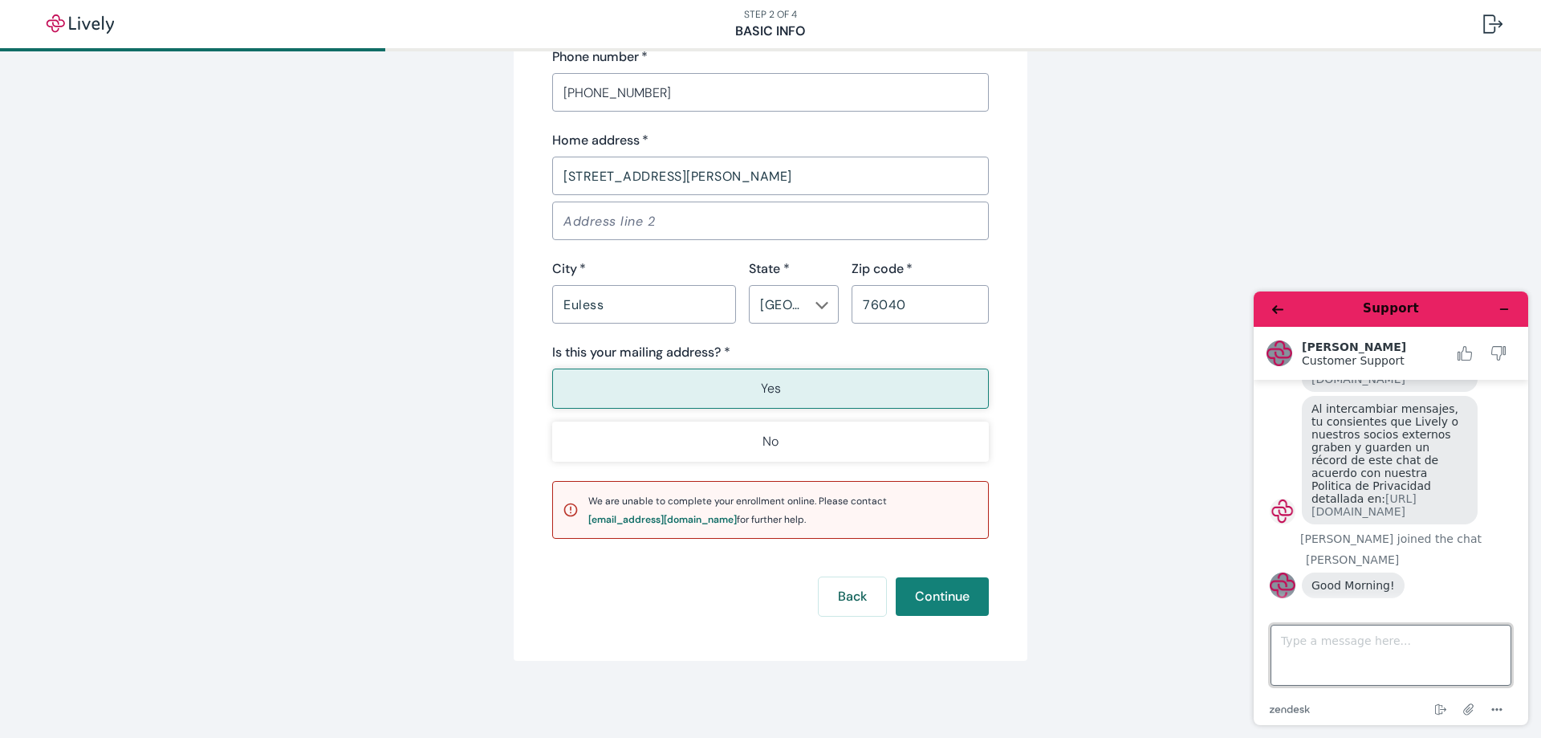
click at [1384, 650] on textarea "Type a message here..." at bounding box center [1390, 654] width 241 height 61
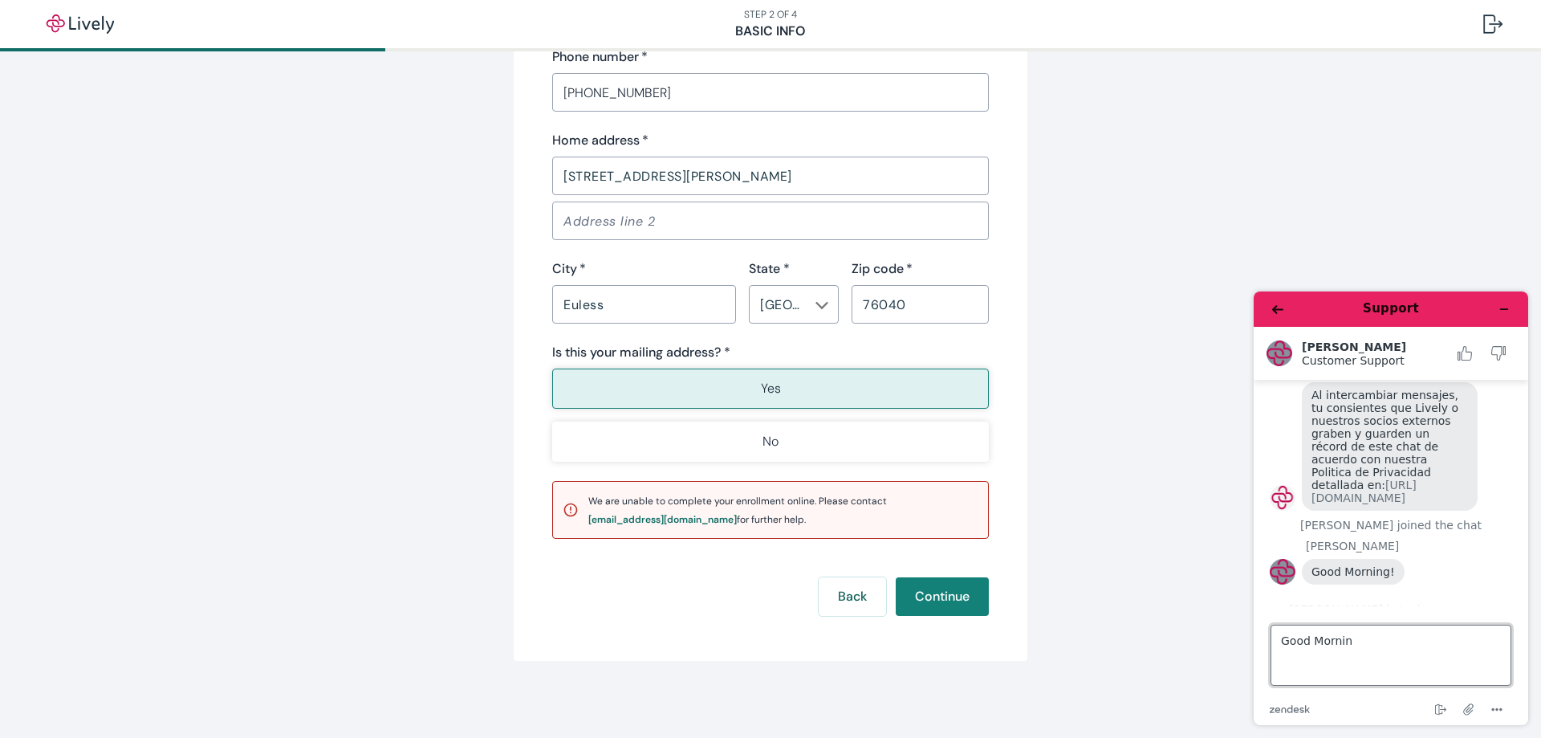
type textarea "Good Morning"
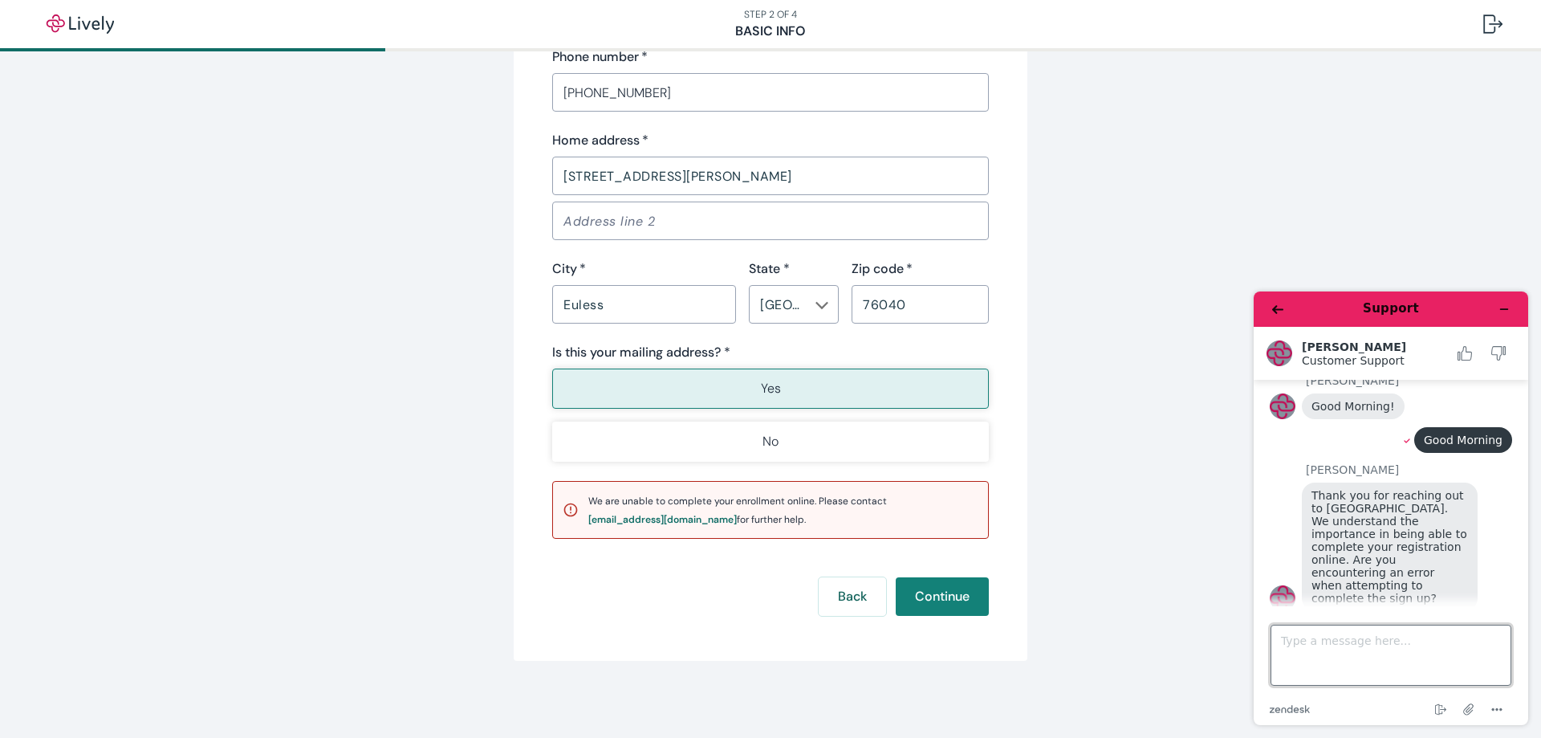
scroll to position [368, 0]
click at [1350, 644] on textarea "Type a message here..." at bounding box center [1390, 654] width 241 height 61
type textarea "i am encountering an error - it pops up to confirm my address and i hit use add…"
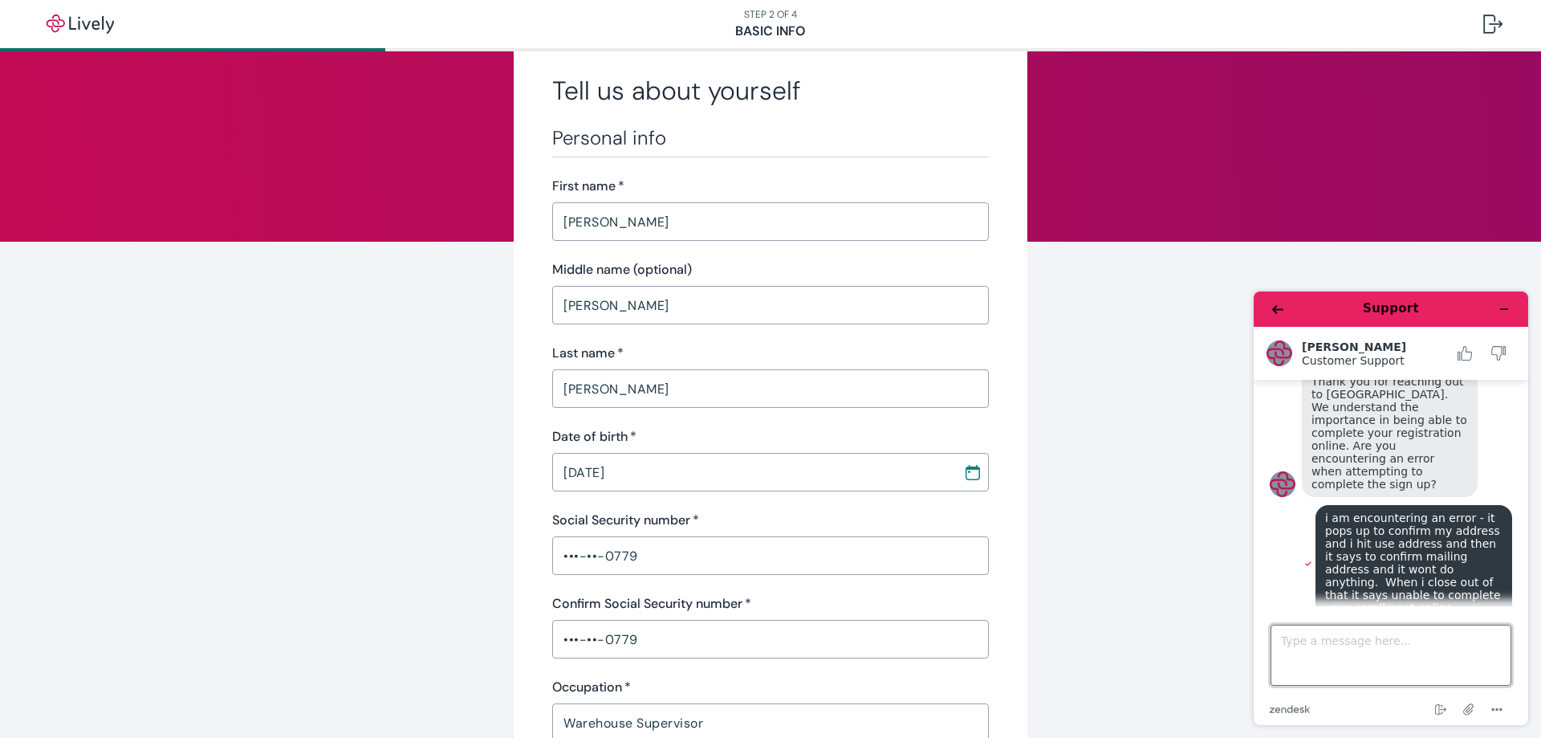
scroll to position [0, 0]
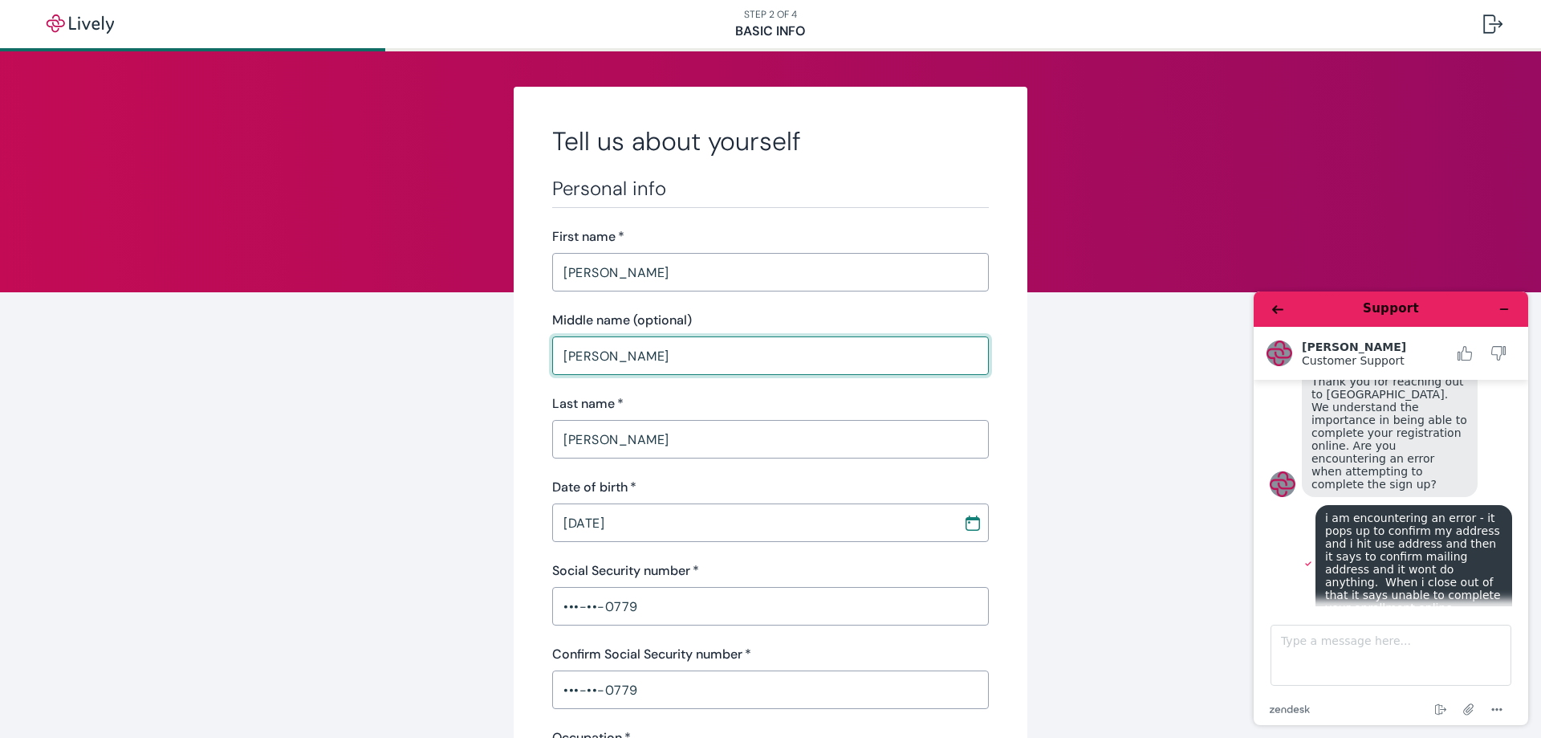
drag, startPoint x: 611, startPoint y: 352, endPoint x: 505, endPoint y: 355, distance: 106.0
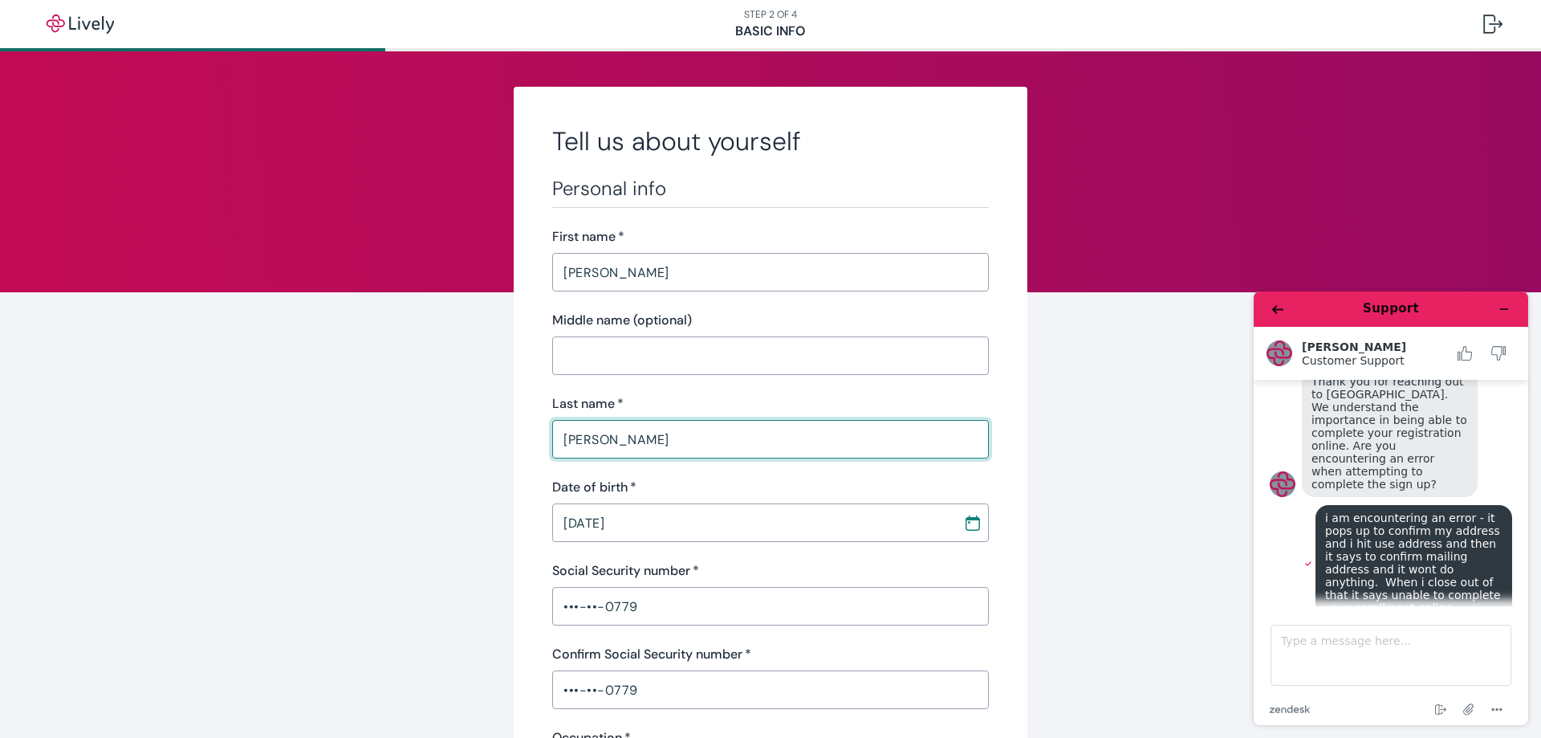
type input "[PERSON_NAME]"
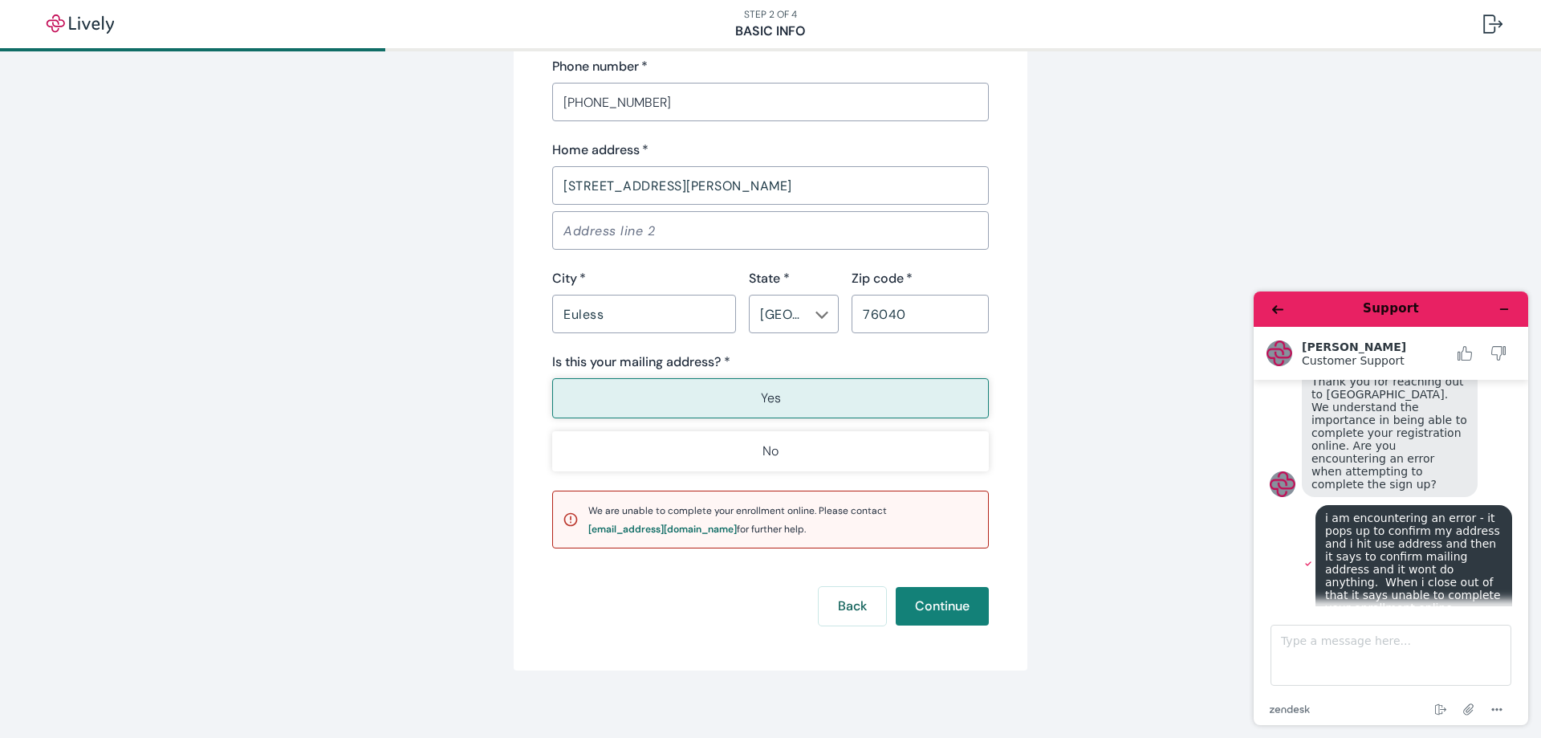
scroll to position [1001, 0]
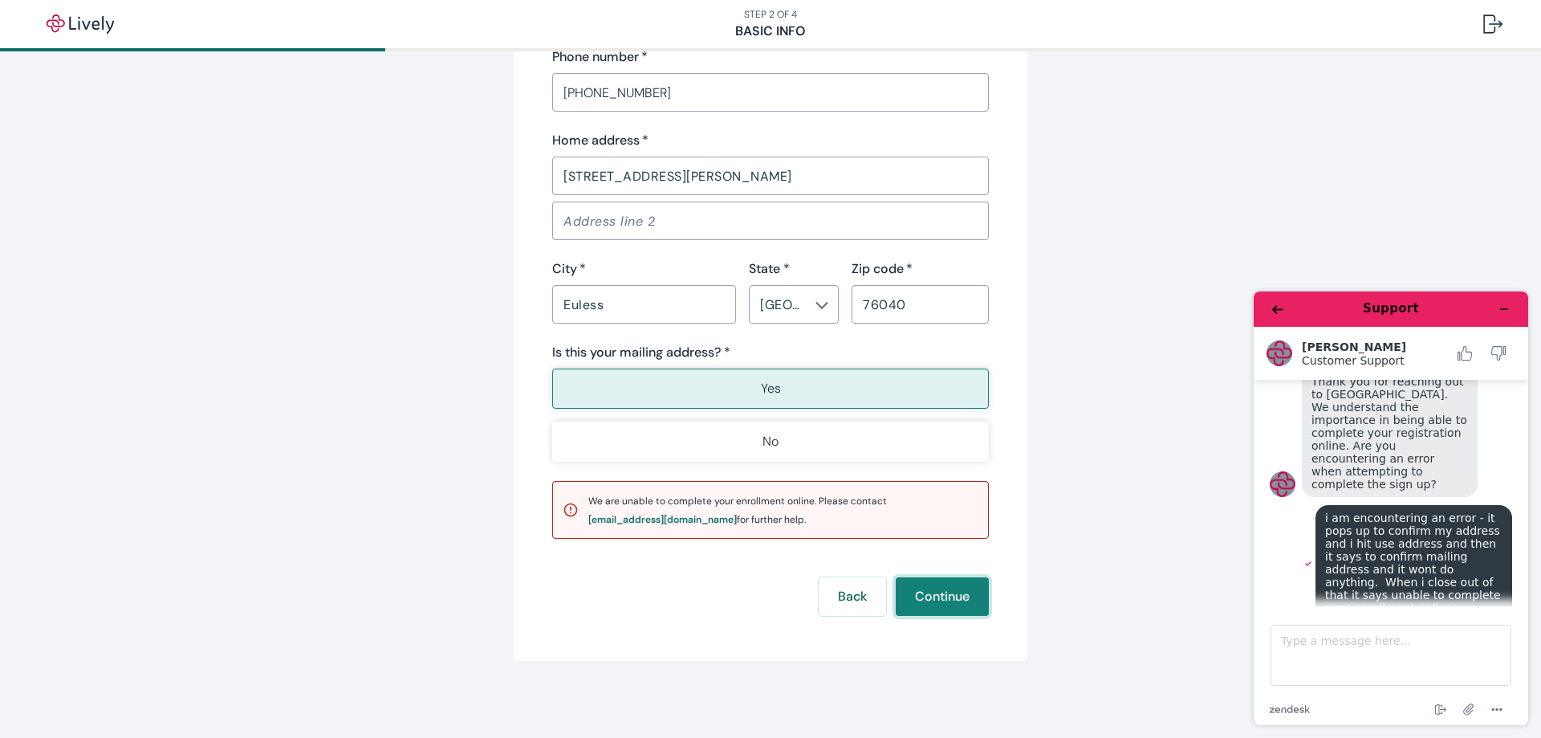
click at [931, 597] on button "Continue" at bounding box center [942, 596] width 93 height 39
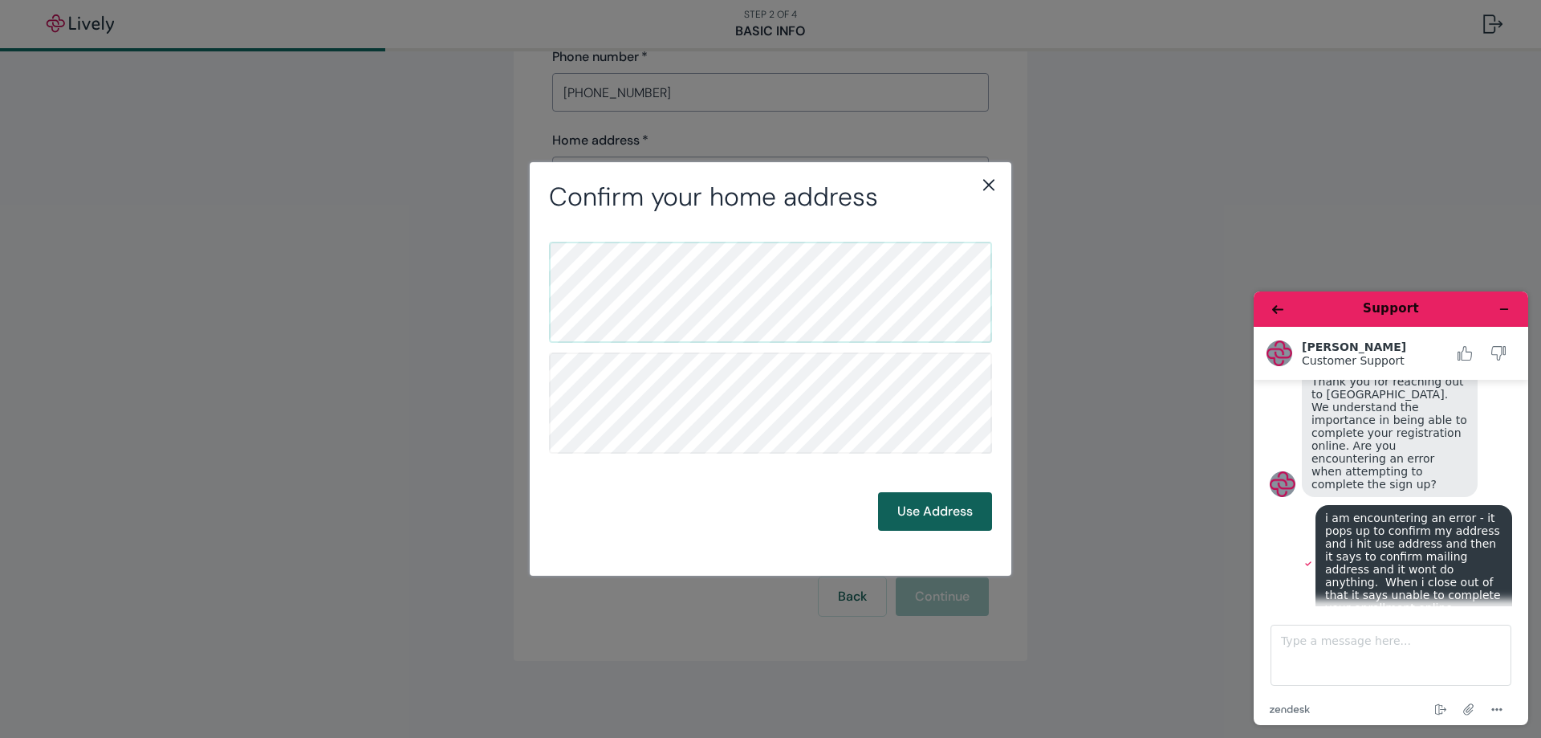
click at [929, 507] on button "Use Address" at bounding box center [935, 511] width 114 height 39
click at [929, 506] on button "Use Address" at bounding box center [935, 511] width 114 height 39
click at [836, 504] on button "Back" at bounding box center [834, 511] width 67 height 39
click at [960, 508] on button "Use Address" at bounding box center [935, 511] width 114 height 39
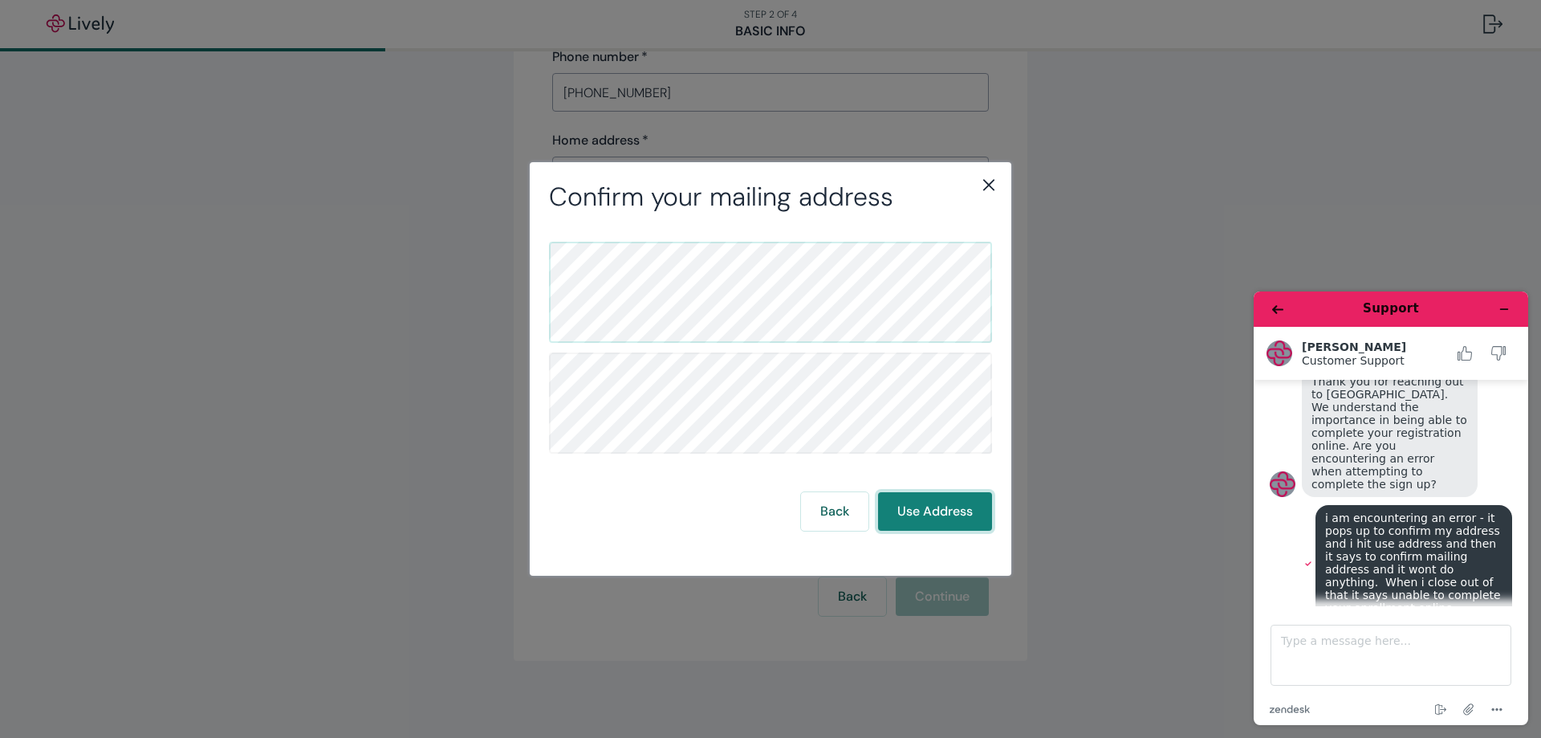
click at [960, 508] on button "Use Address" at bounding box center [935, 511] width 114 height 39
click at [986, 181] on icon "close" at bounding box center [988, 184] width 19 height 19
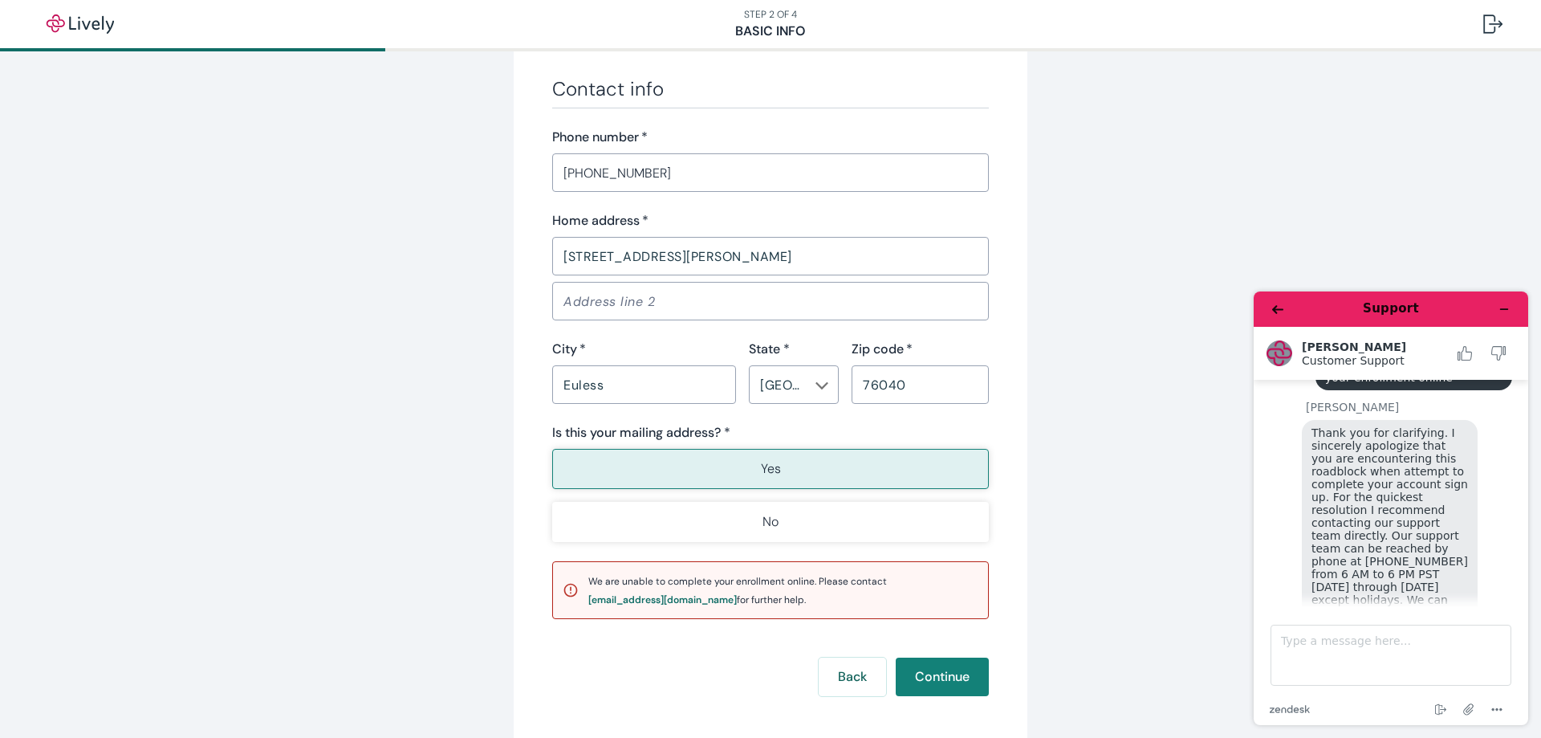
scroll to position [793, 0]
click at [1268, 306] on button "Back" at bounding box center [1278, 309] width 26 height 22
